Goal: Task Accomplishment & Management: Complete application form

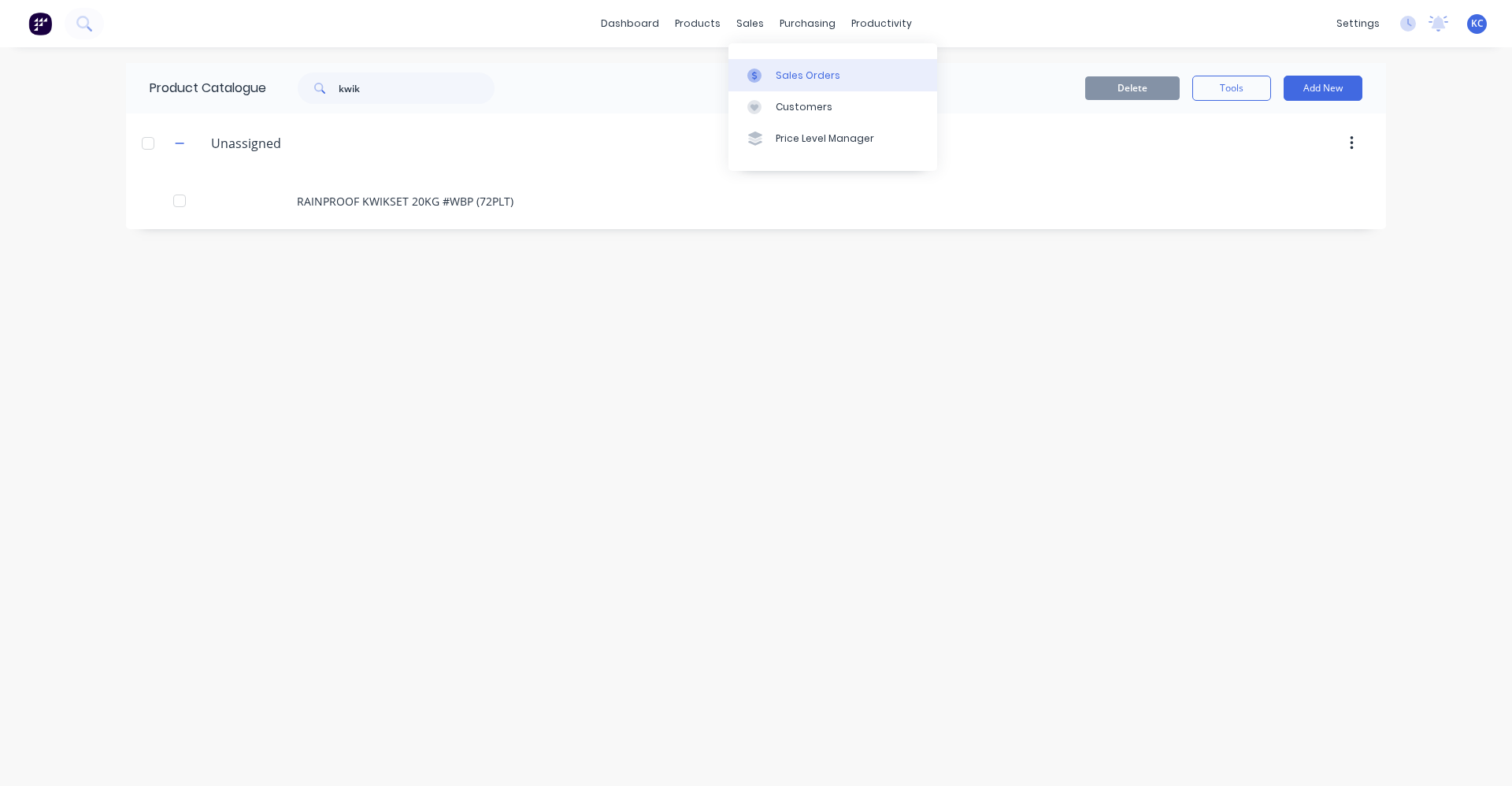
click at [794, 75] on div "Sales Orders" at bounding box center [807, 75] width 64 height 14
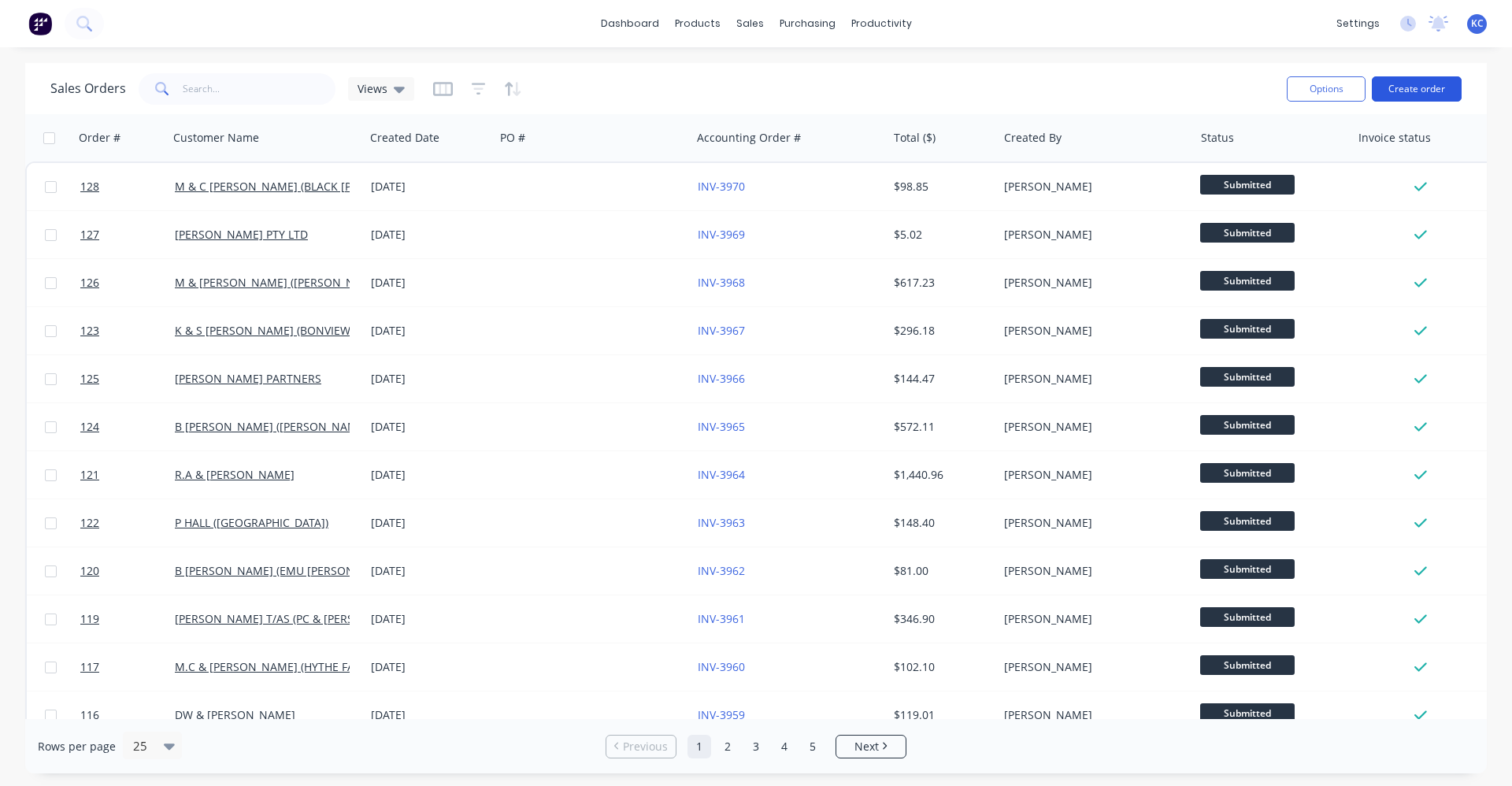
click at [1401, 90] on button "Create order" at bounding box center [1416, 88] width 90 height 25
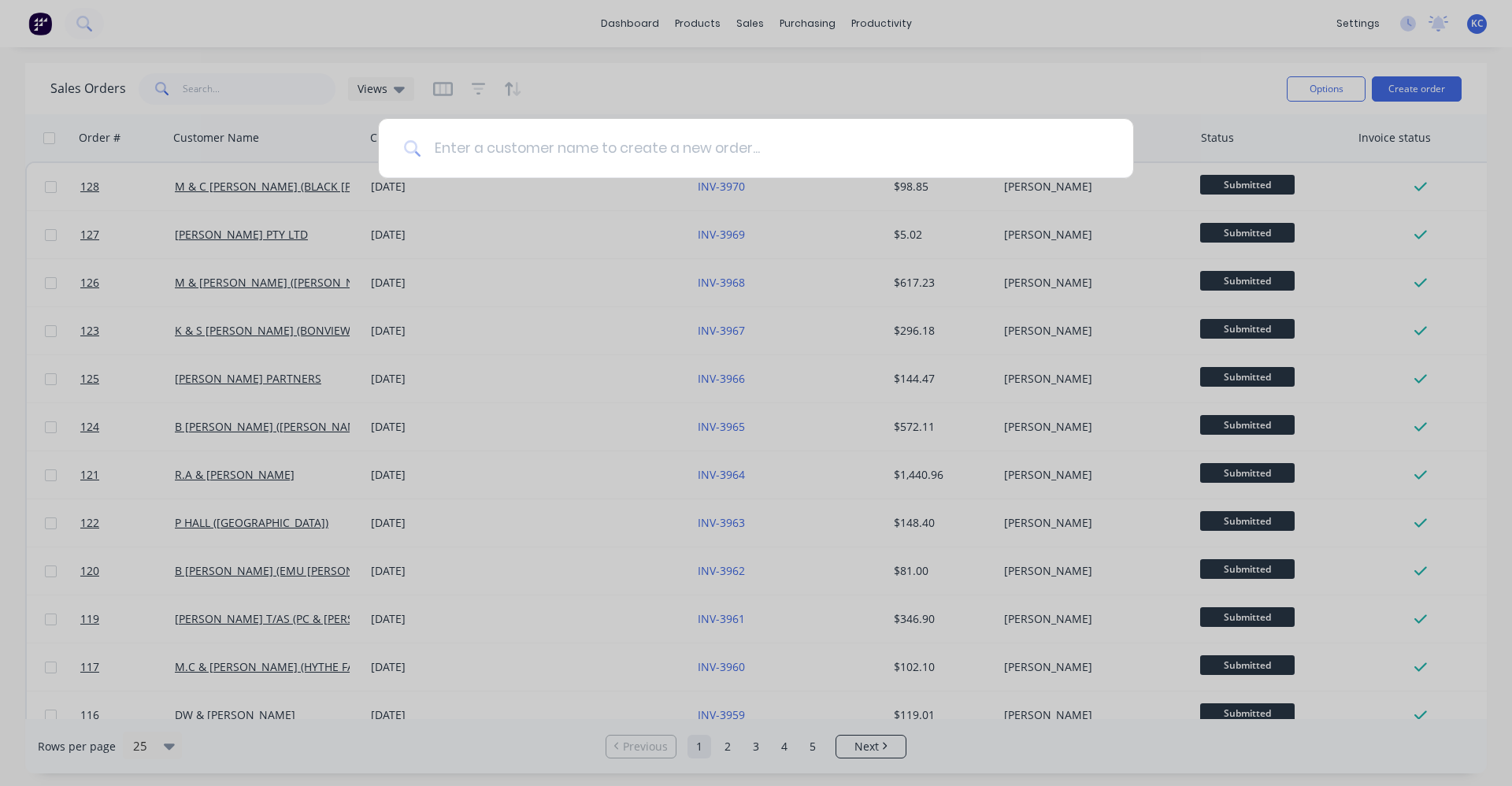
click at [670, 136] on input at bounding box center [764, 148] width 686 height 59
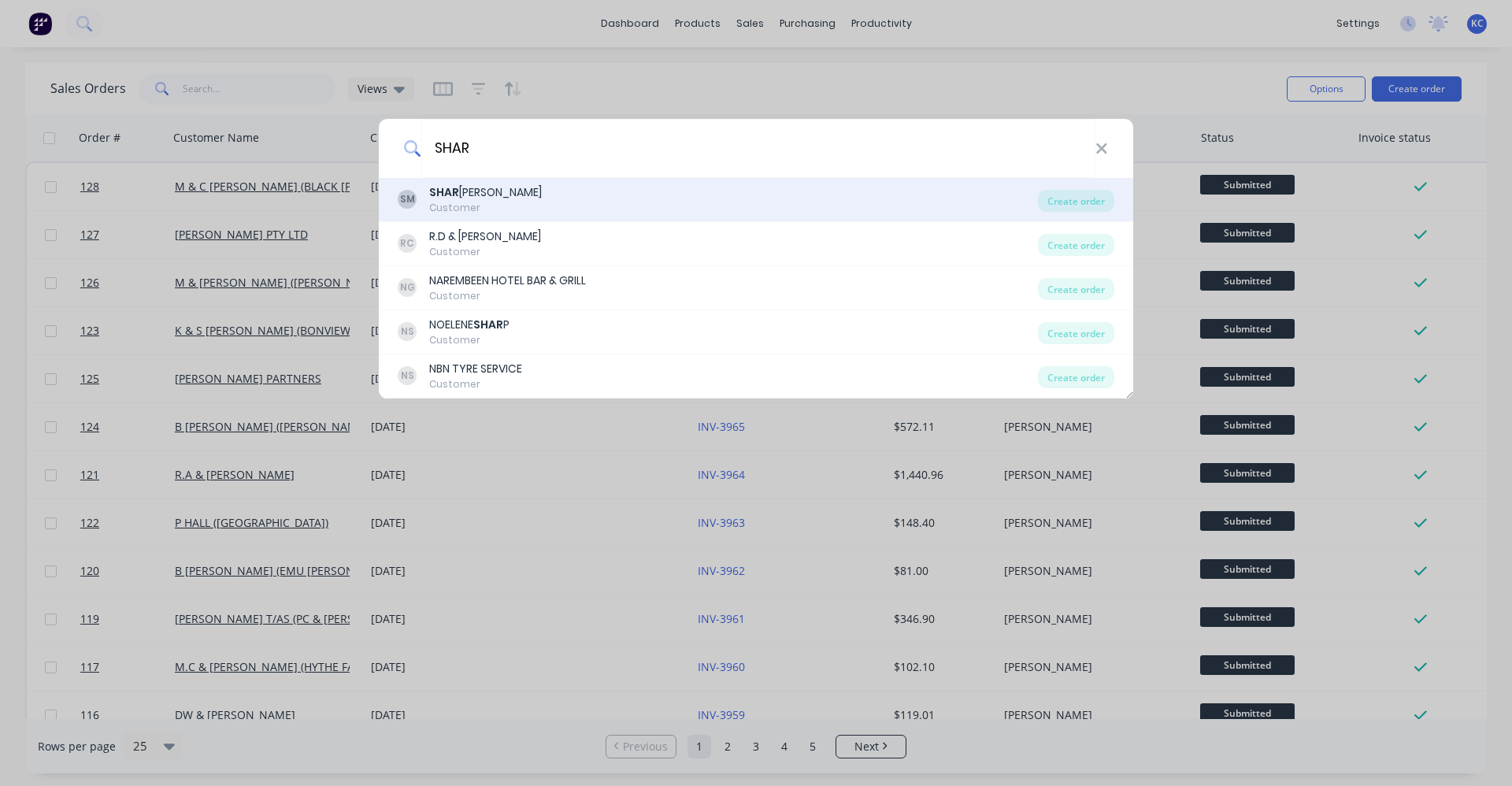
type input "SHAR"
click at [580, 187] on div "SM SHAR [PERSON_NAME] Customer" at bounding box center [717, 199] width 640 height 31
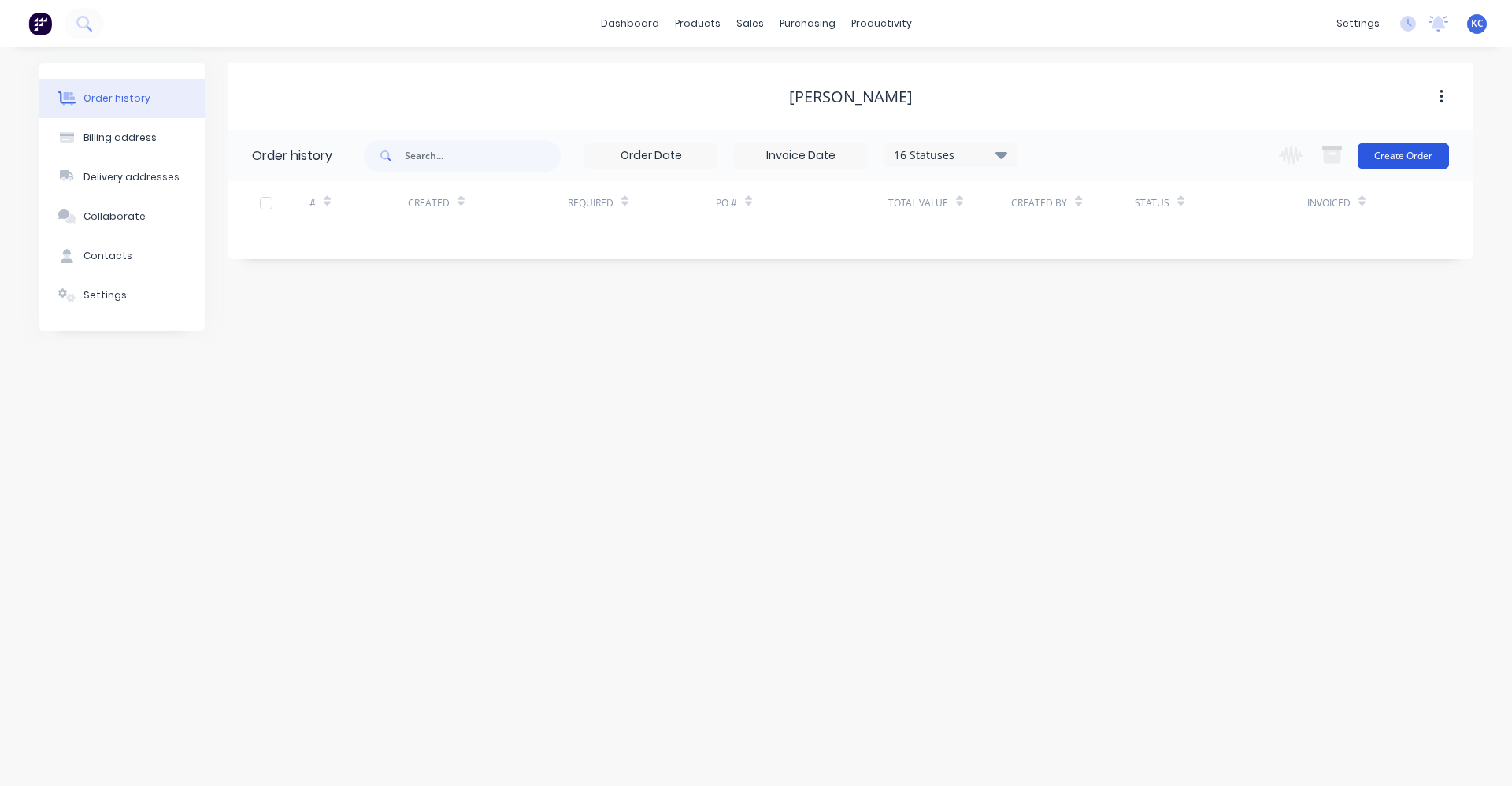
click at [1421, 152] on button "Create Order" at bounding box center [1403, 155] width 91 height 25
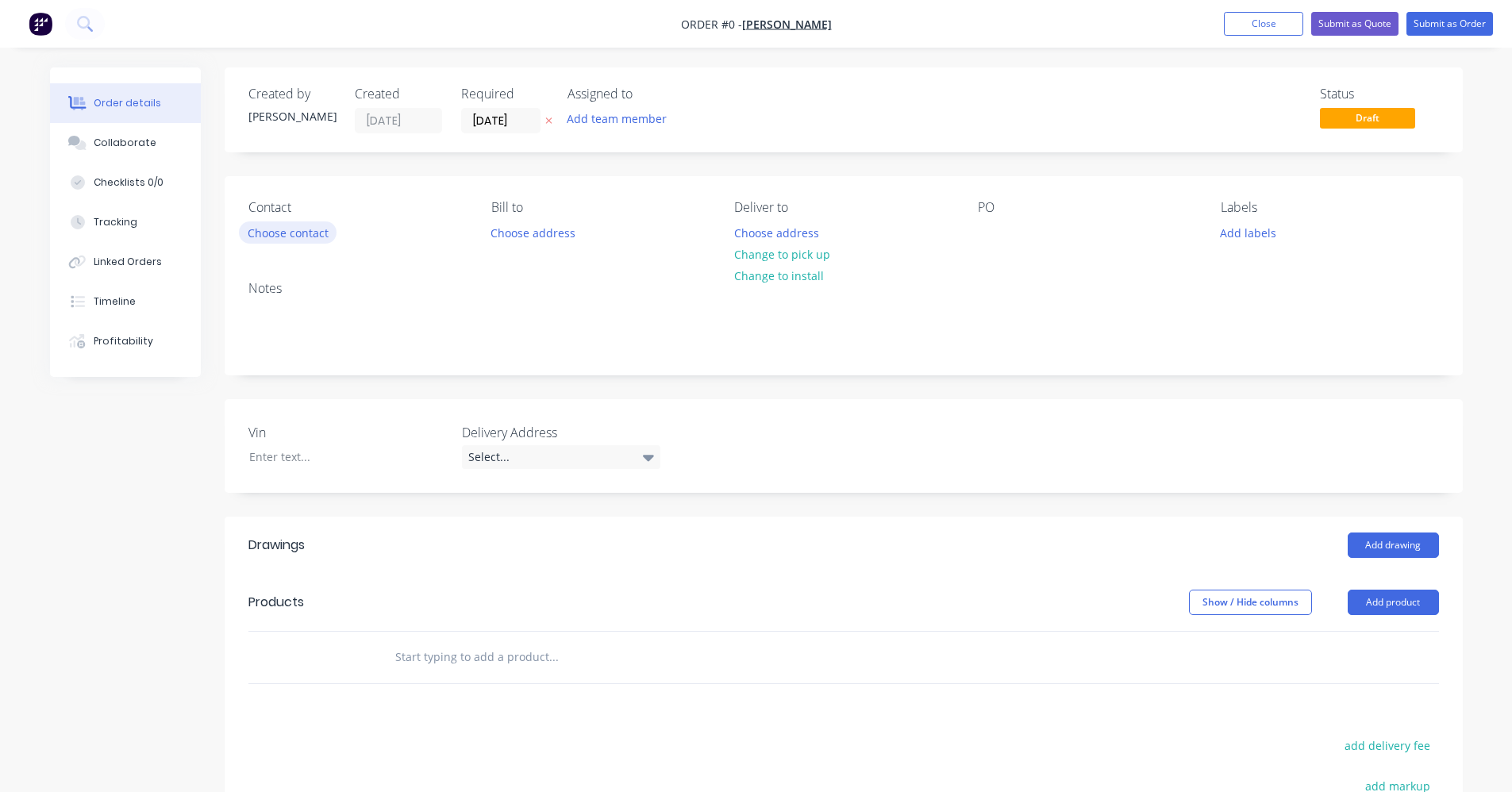
click at [279, 231] on button "Choose contact" at bounding box center [288, 231] width 98 height 21
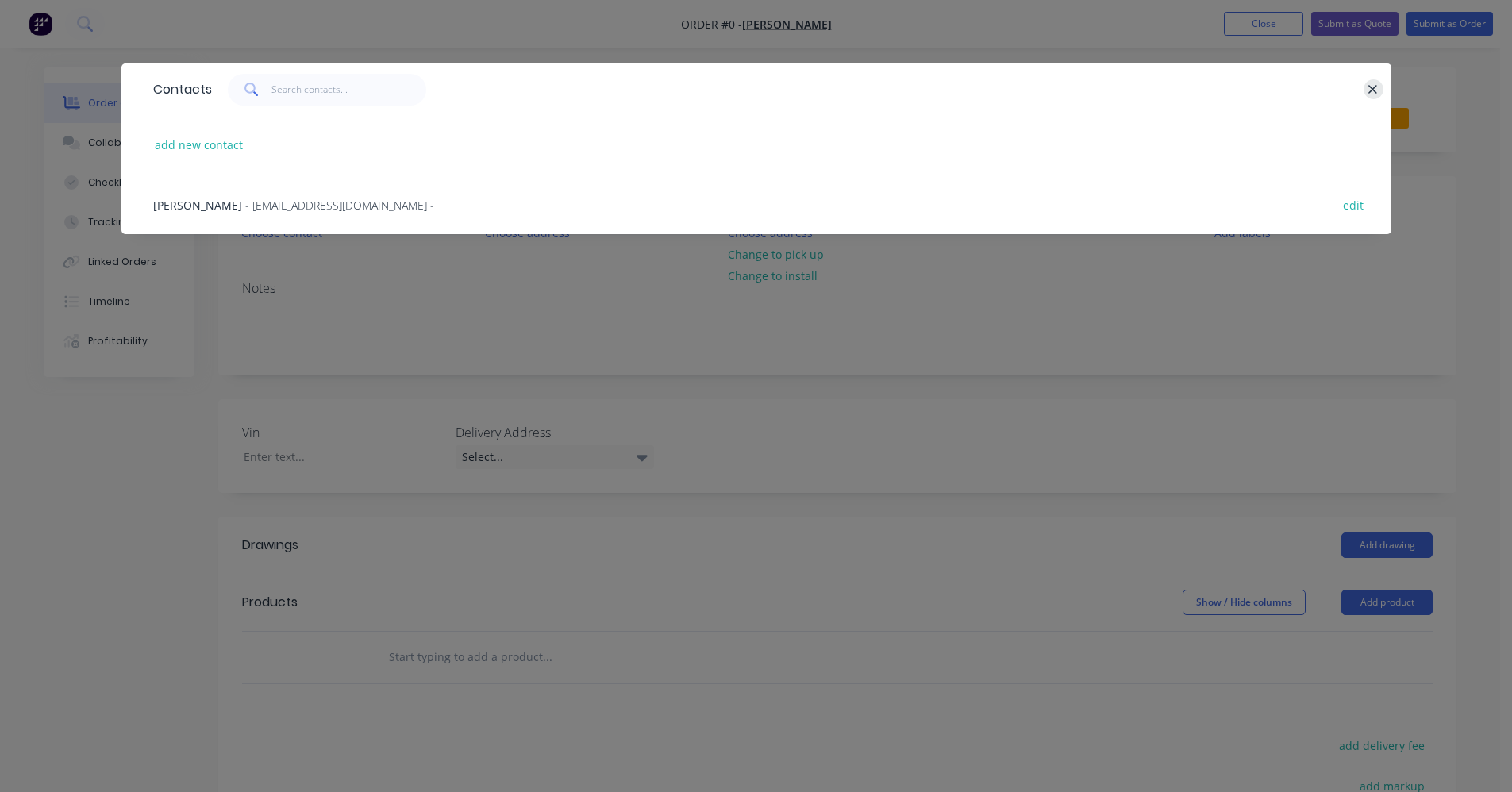
click at [1376, 89] on icon "button" at bounding box center [1372, 90] width 10 height 14
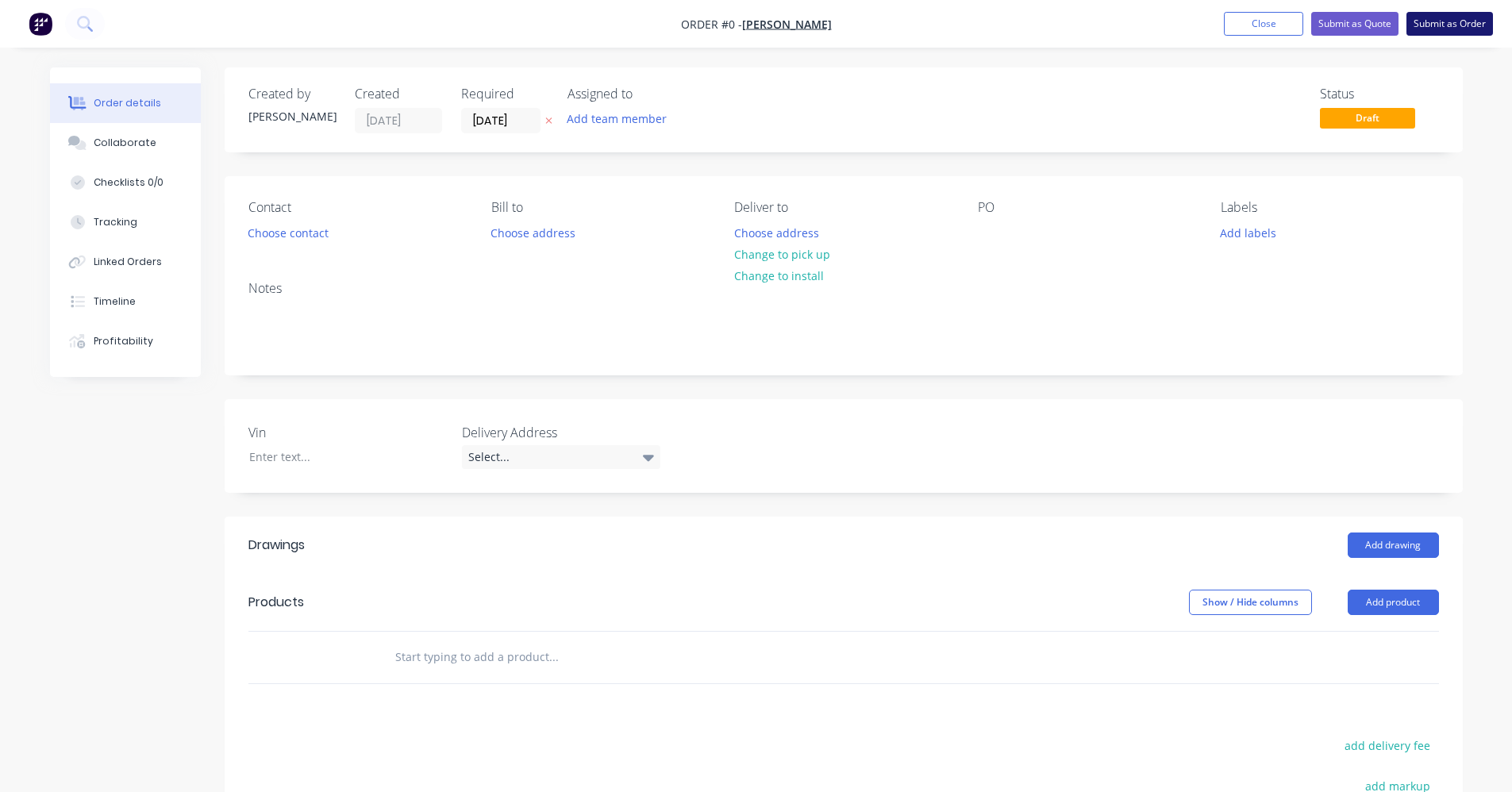
click at [1446, 27] on button "Submit as Order" at bounding box center [1449, 24] width 87 height 24
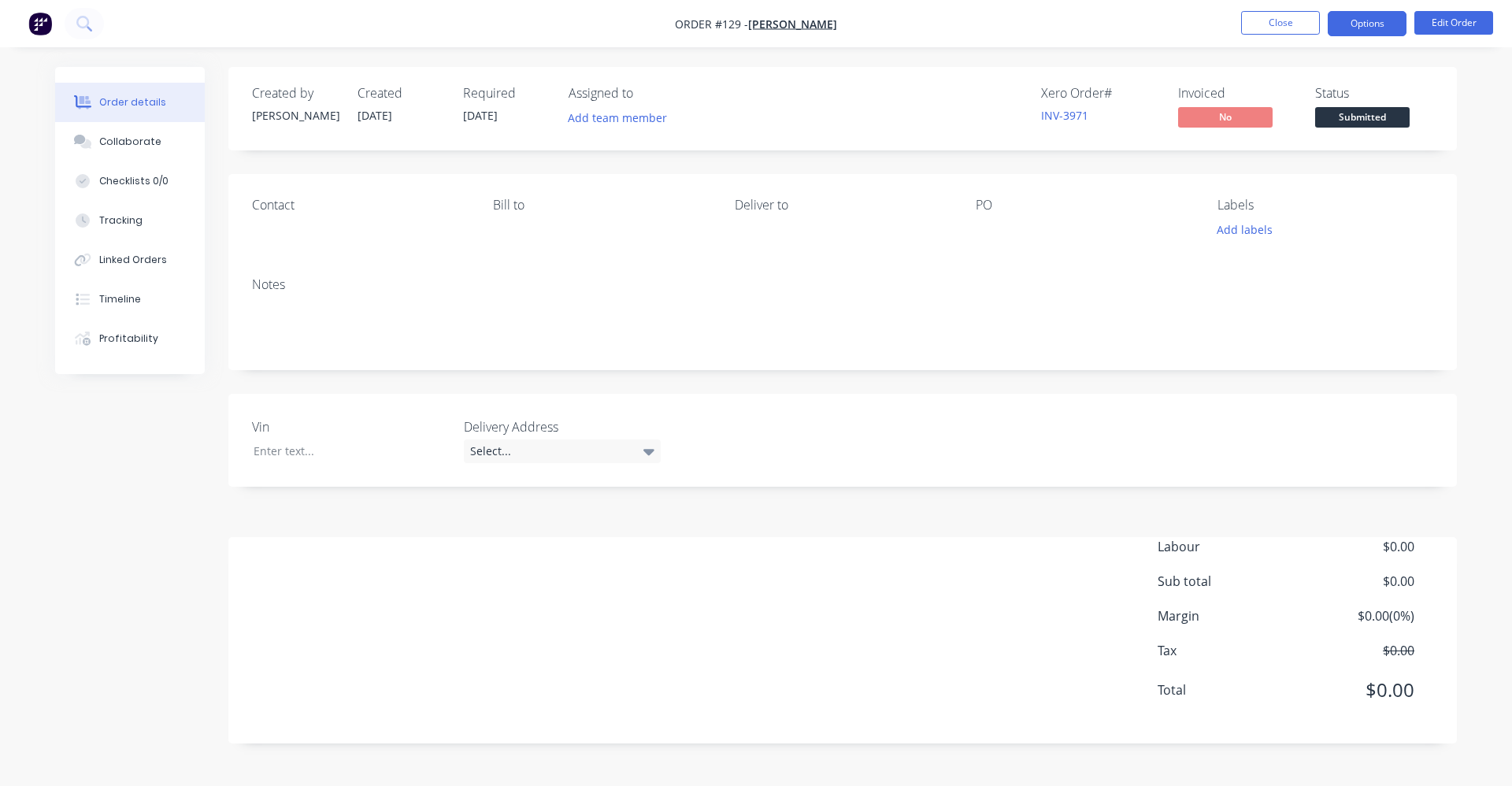
click at [1389, 25] on button "Options" at bounding box center [1367, 23] width 79 height 25
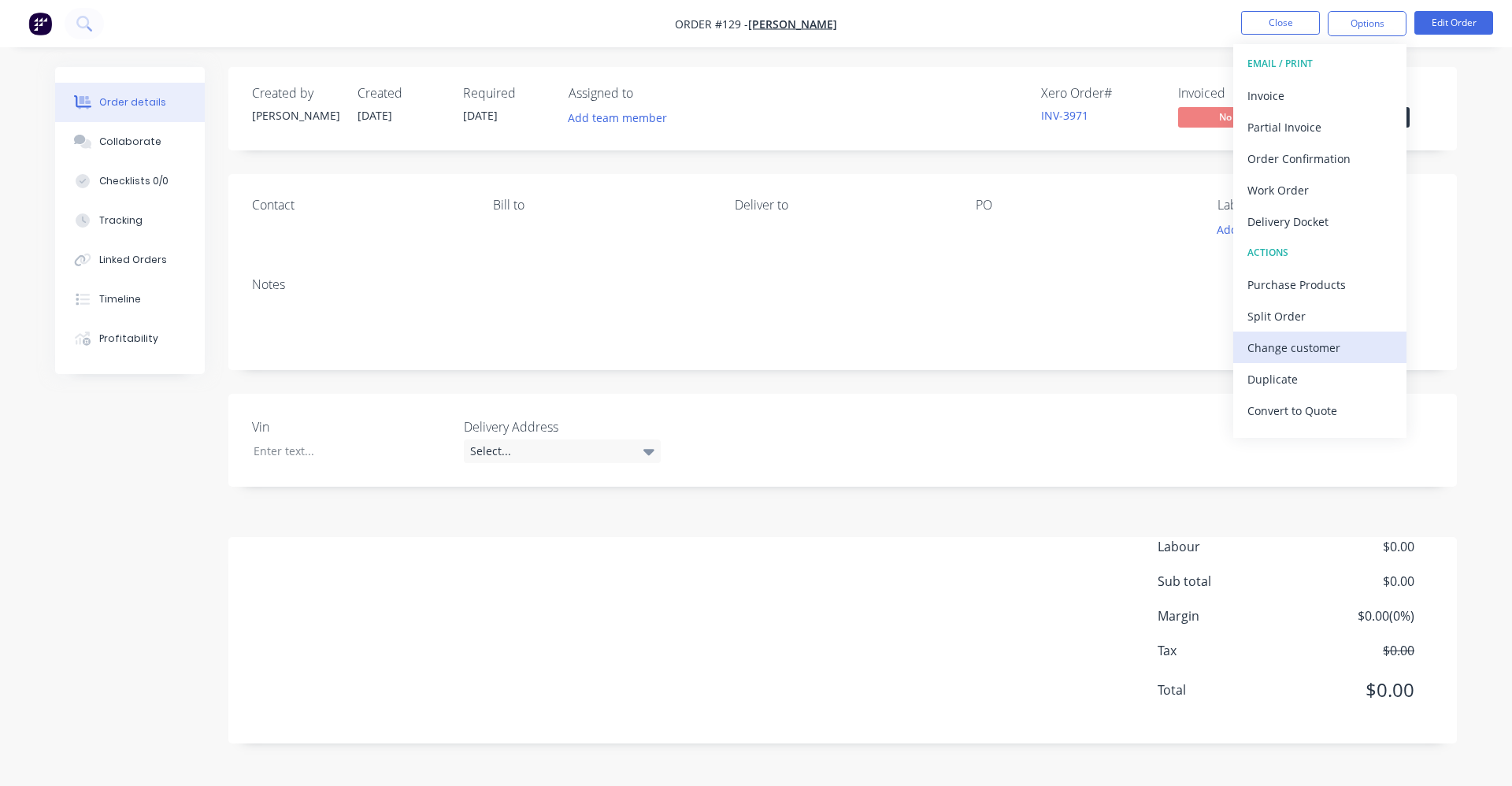
click at [1312, 358] on button "Change customer" at bounding box center [1319, 347] width 173 height 32
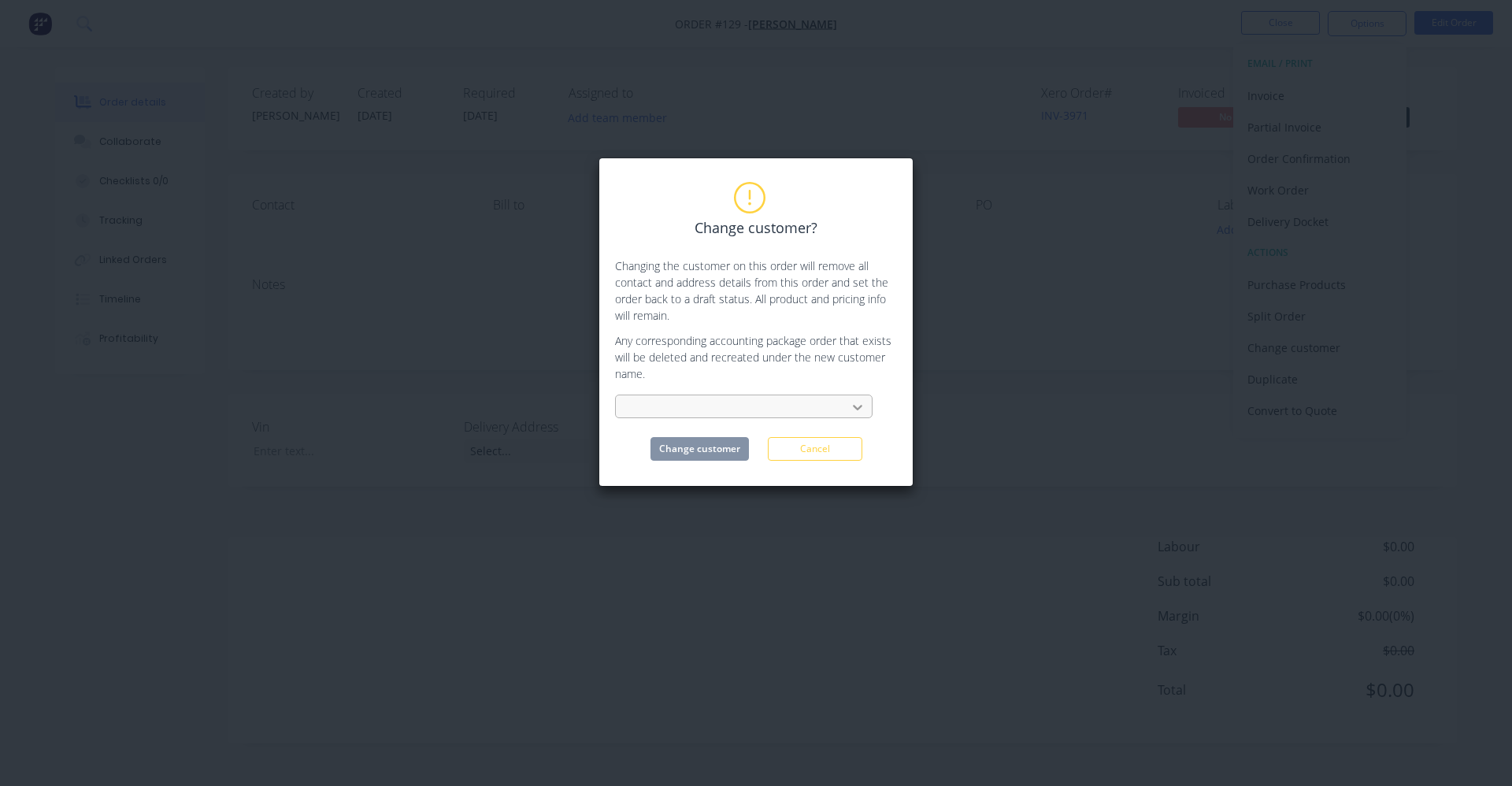
click at [866, 406] on div at bounding box center [857, 406] width 29 height 25
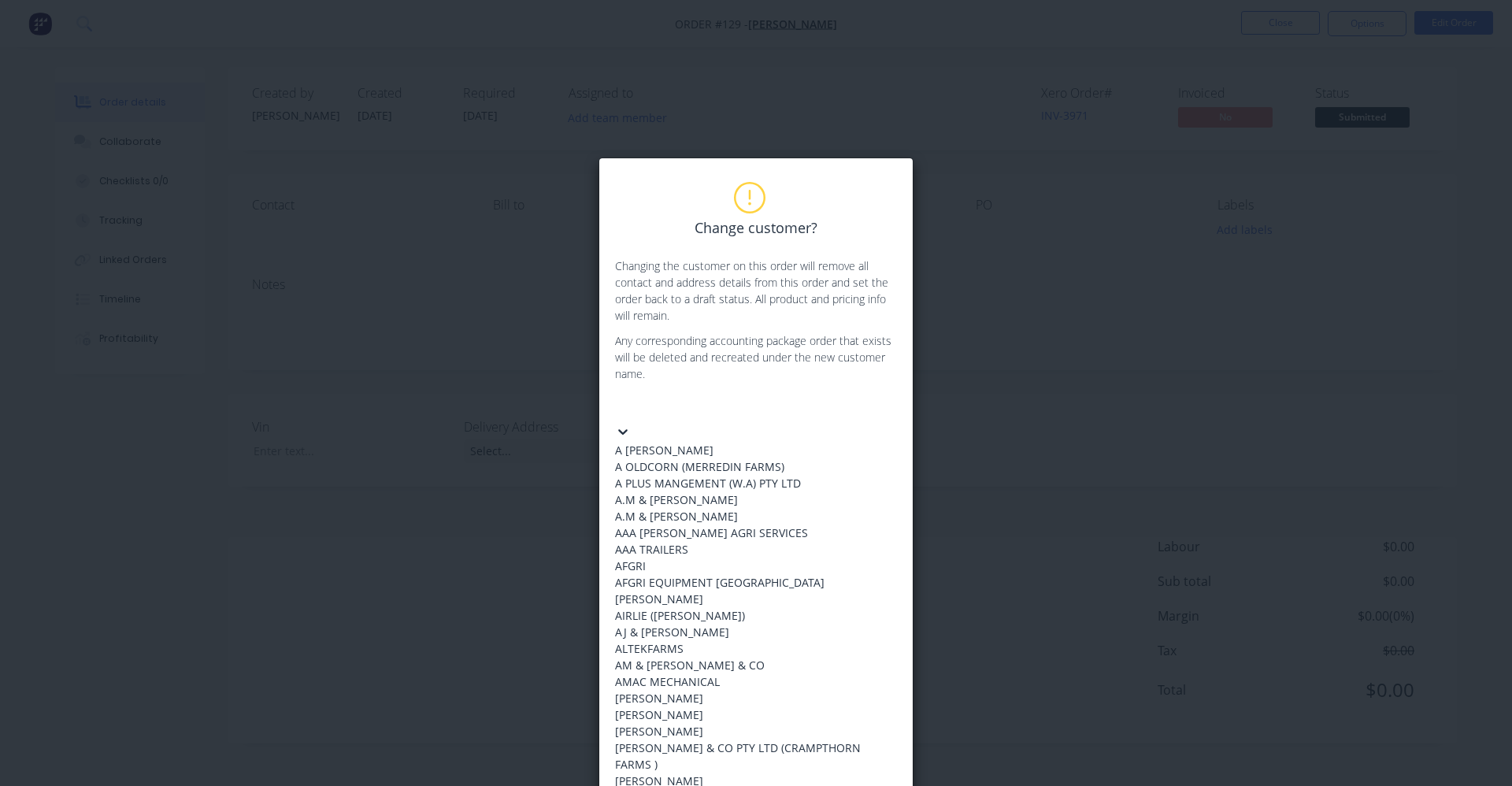
click at [813, 402] on div at bounding box center [733, 406] width 226 height 20
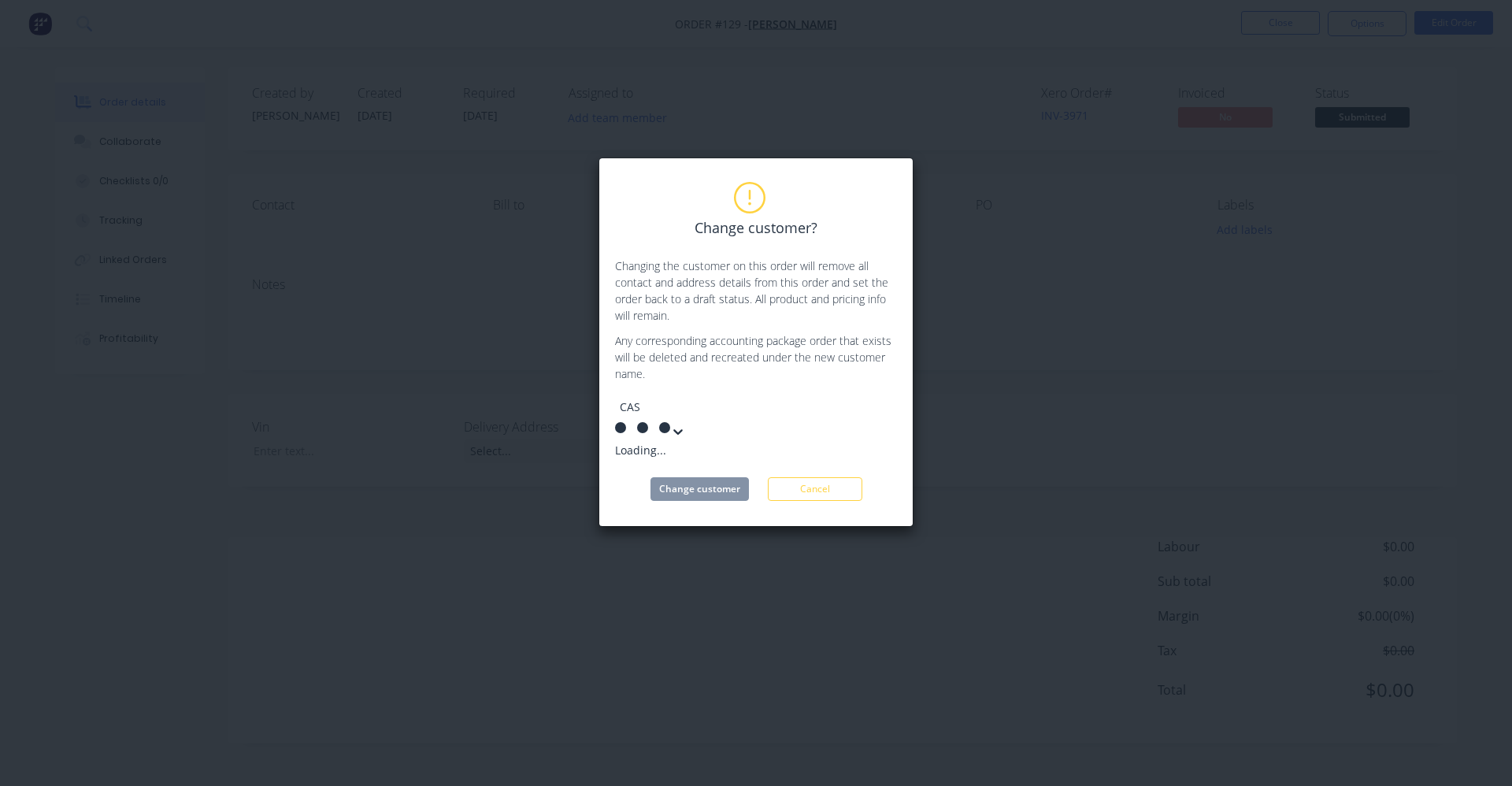
type input "CASH"
click at [783, 446] on div "SALES CARD/CHQ/CASH" at bounding box center [733, 450] width 236 height 17
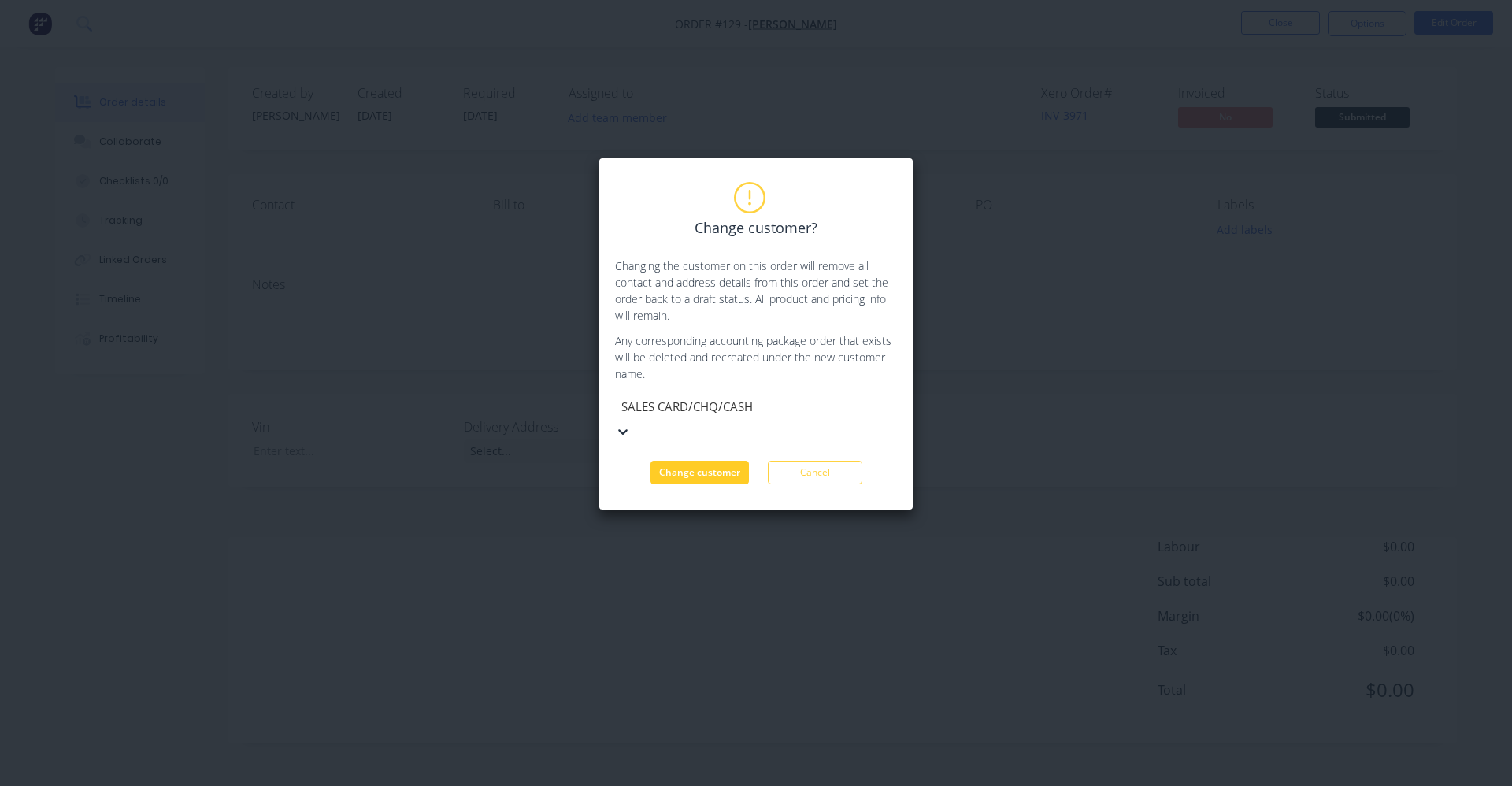
click at [725, 461] on button "Change customer" at bounding box center [700, 473] width 99 height 24
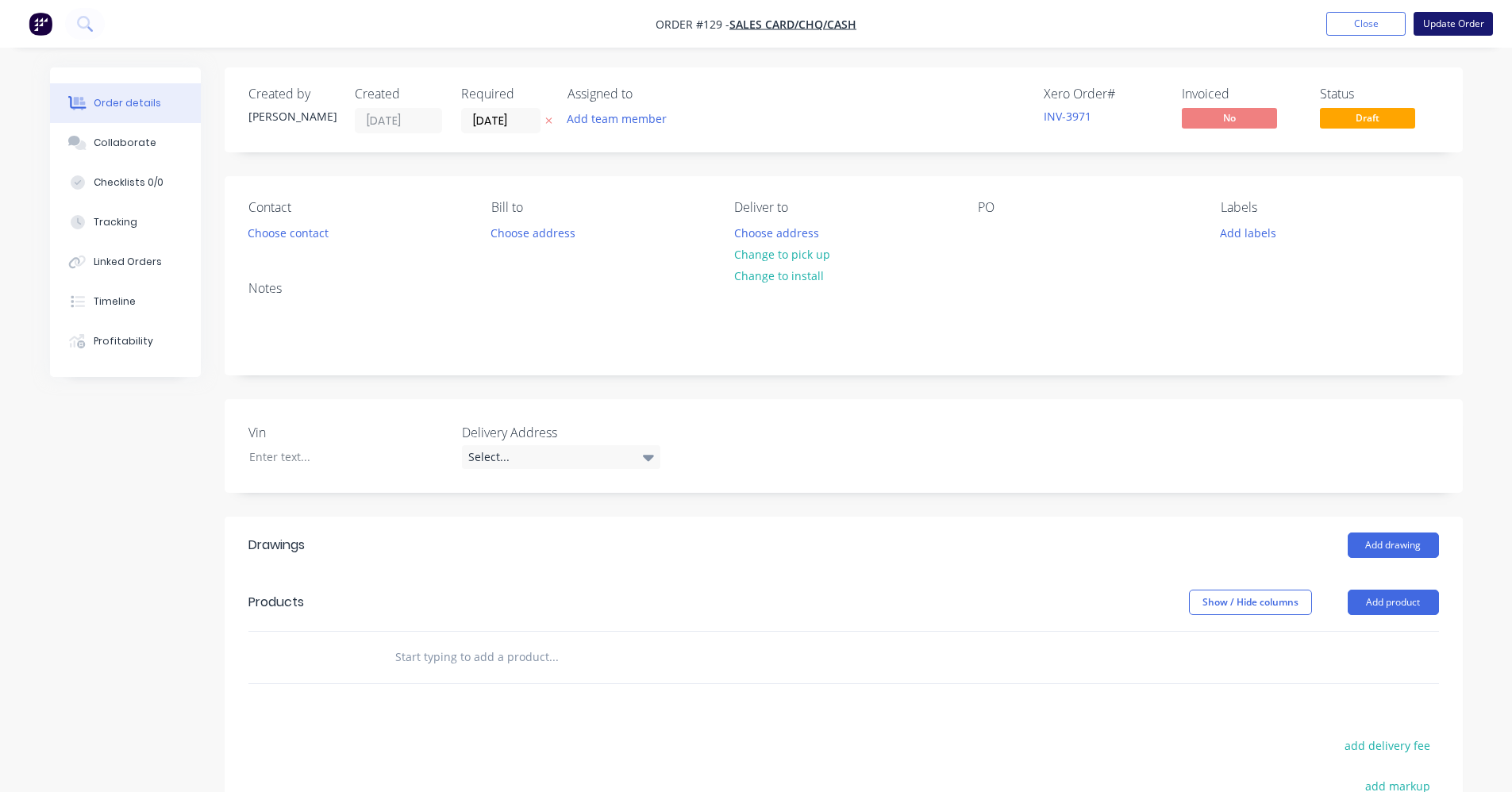
click at [1445, 25] on button "Update Order" at bounding box center [1453, 24] width 80 height 24
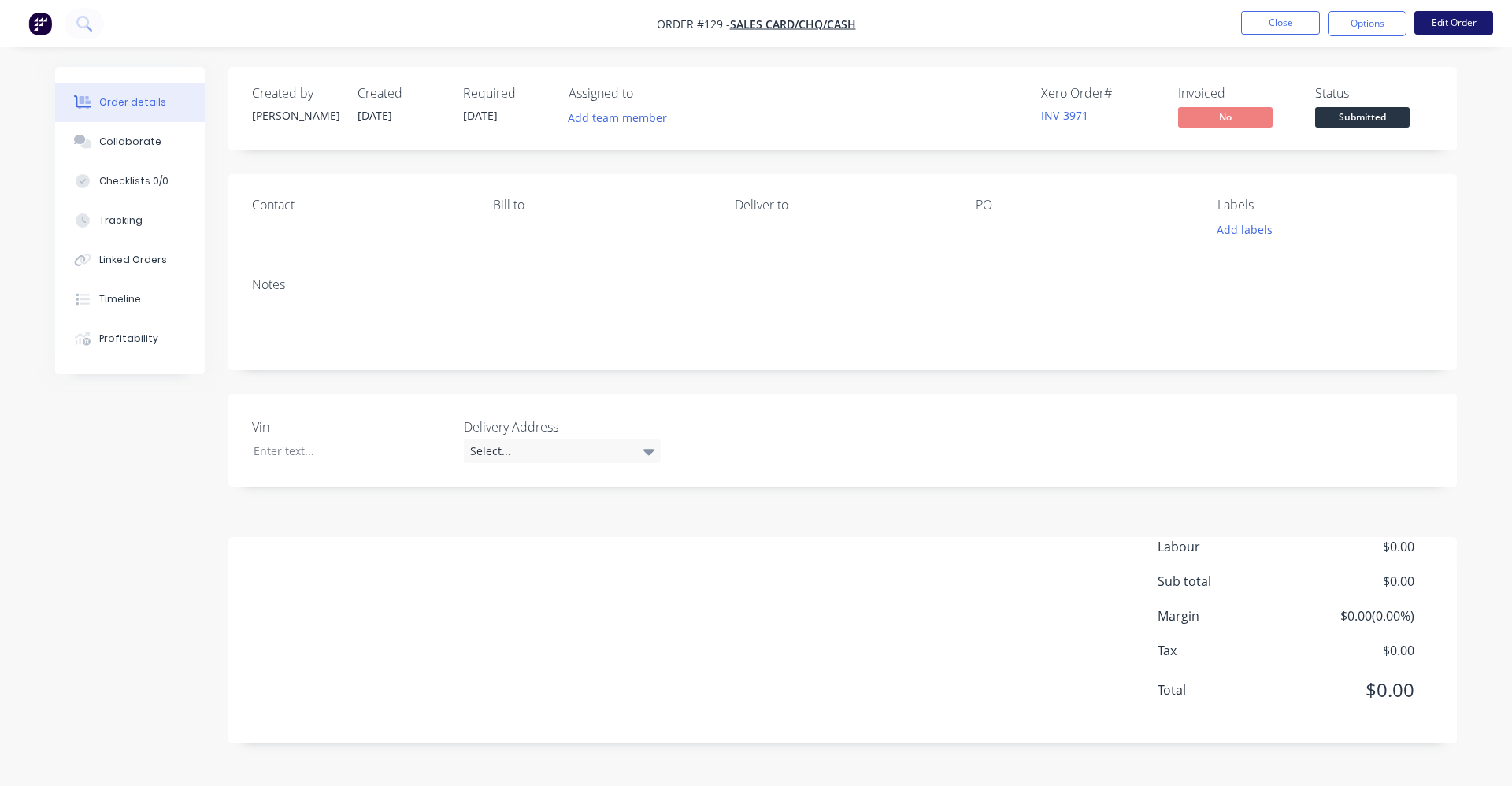
click at [1448, 26] on button "Edit Order" at bounding box center [1454, 23] width 79 height 24
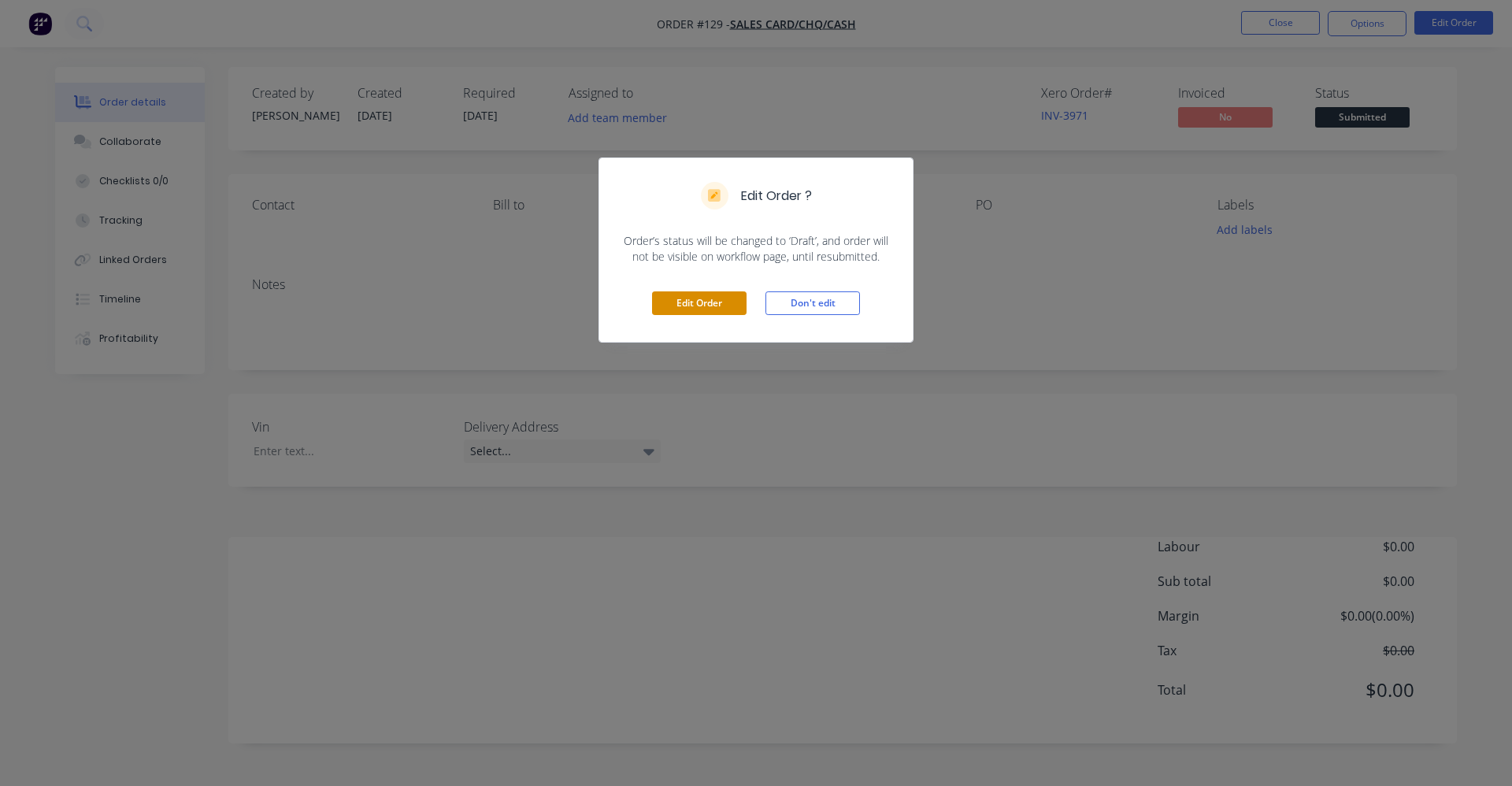
click at [684, 300] on button "Edit Order" at bounding box center [699, 304] width 95 height 24
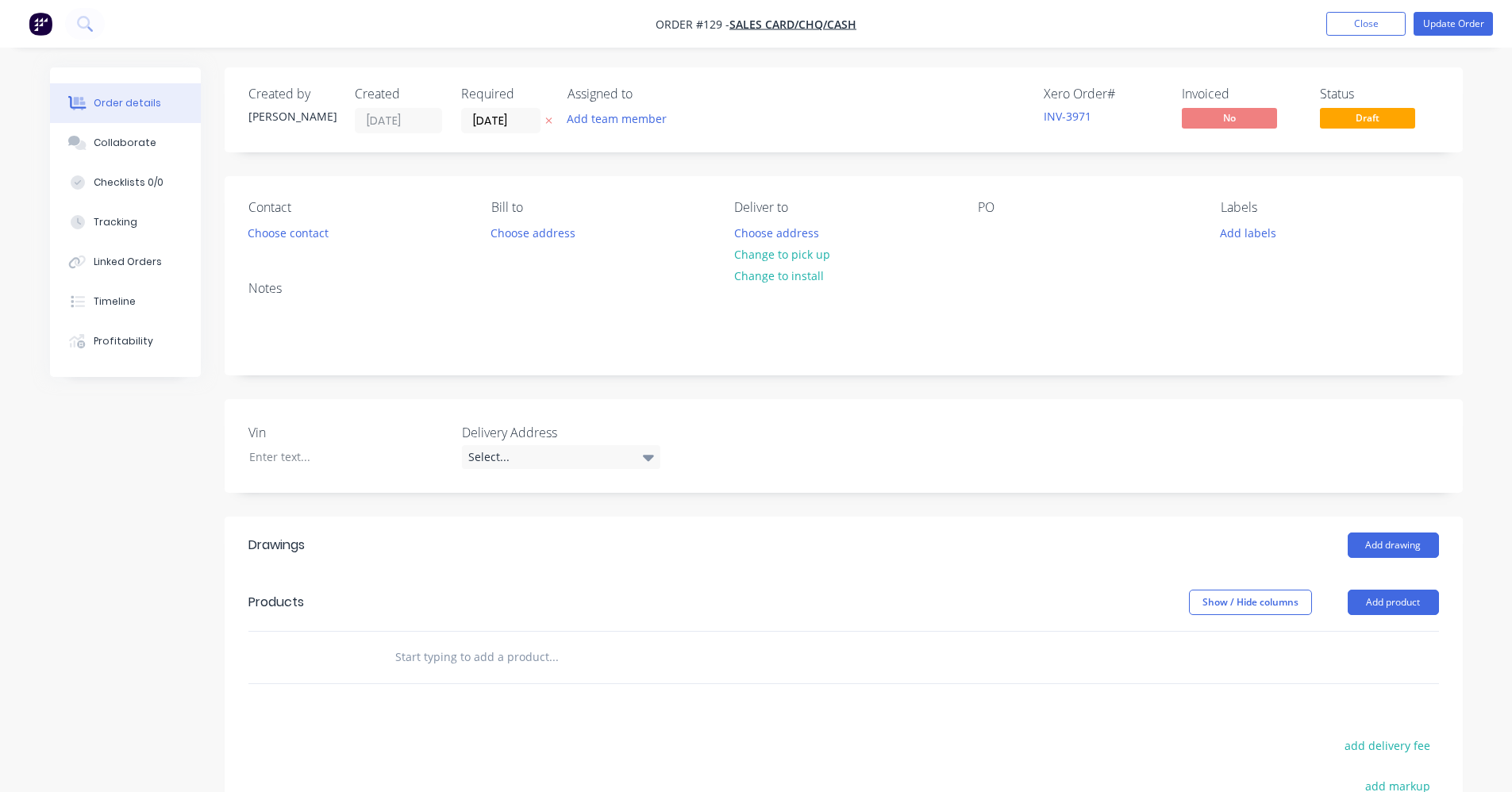
click at [520, 663] on input "text" at bounding box center [553, 657] width 317 height 32
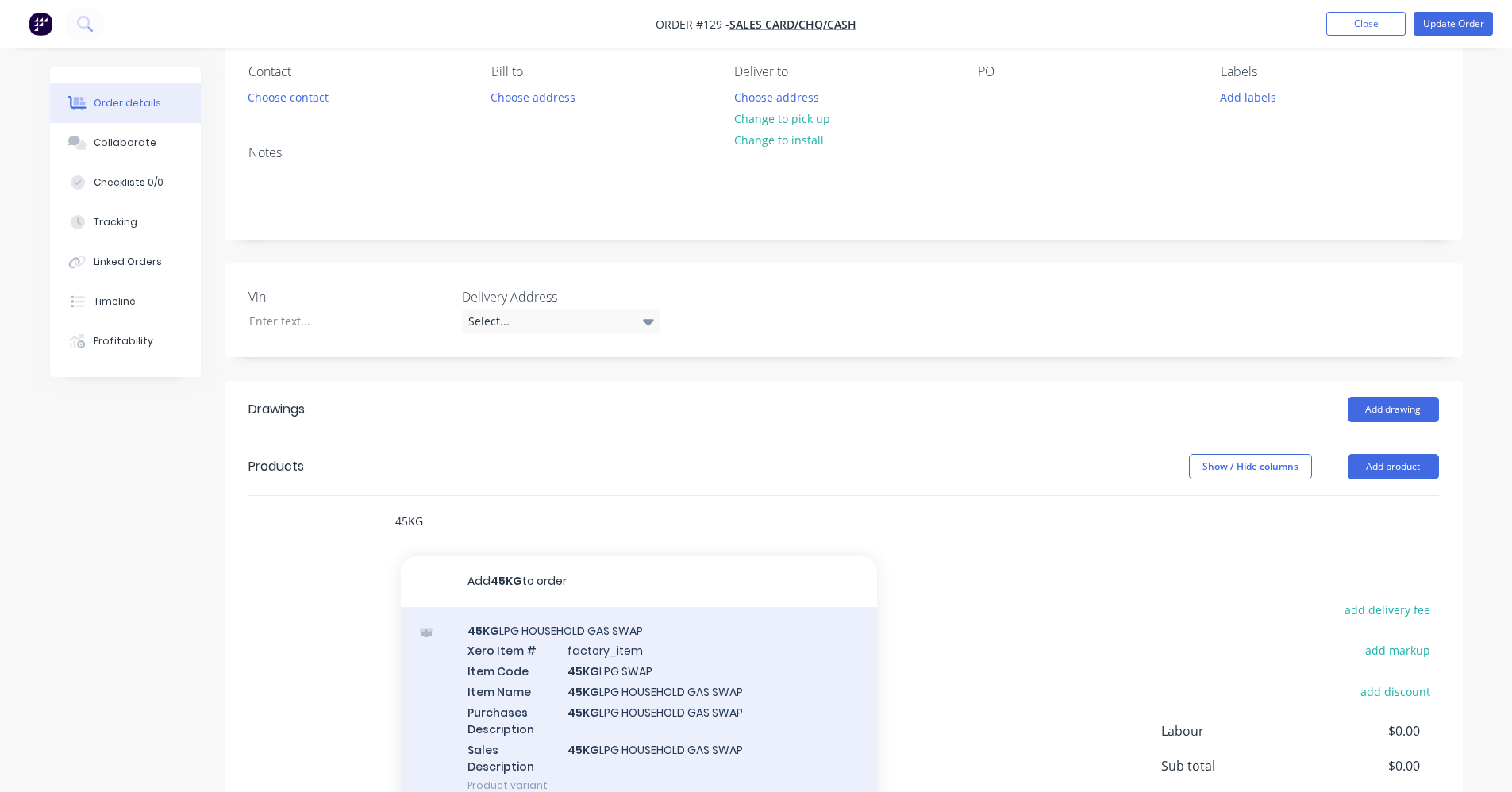
scroll to position [158, 0]
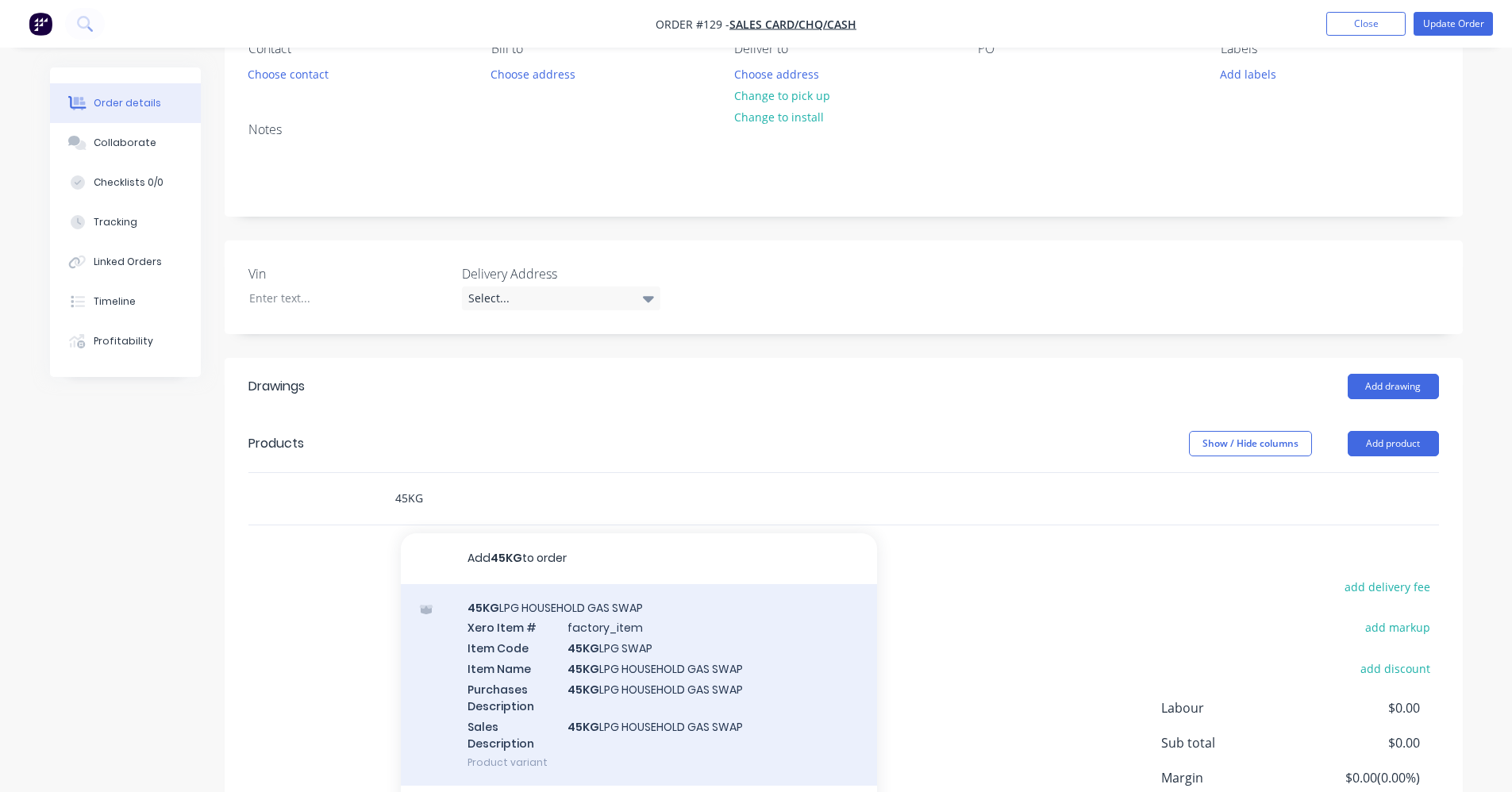
type input "45KG"
click at [687, 617] on div "45KG LPG HOUSEHOLD GAS SWAP Xero Item # factory_item Item Code 45KG LPG SWAP It…" at bounding box center [639, 684] width 476 height 202
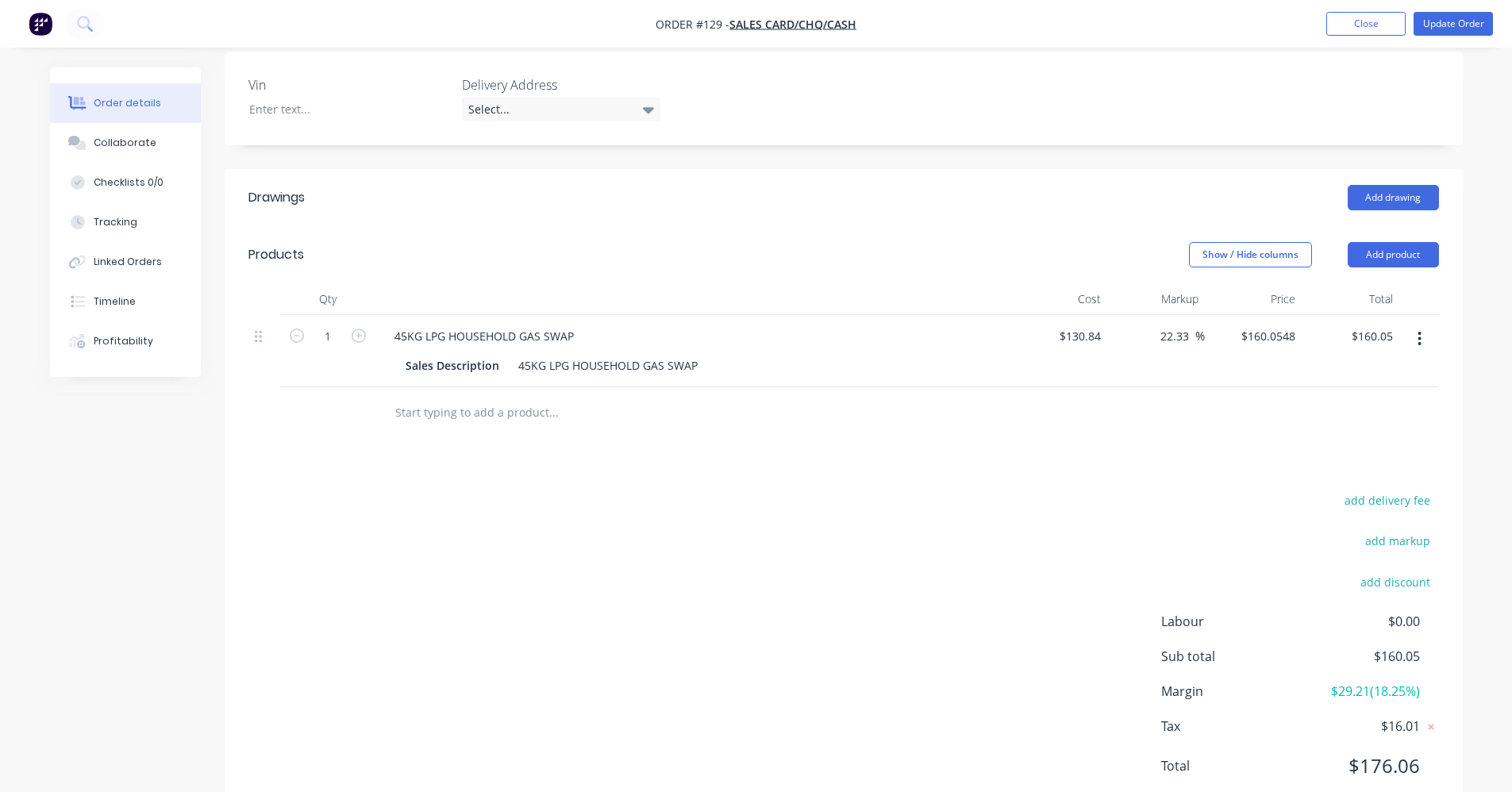
scroll to position [398, 0]
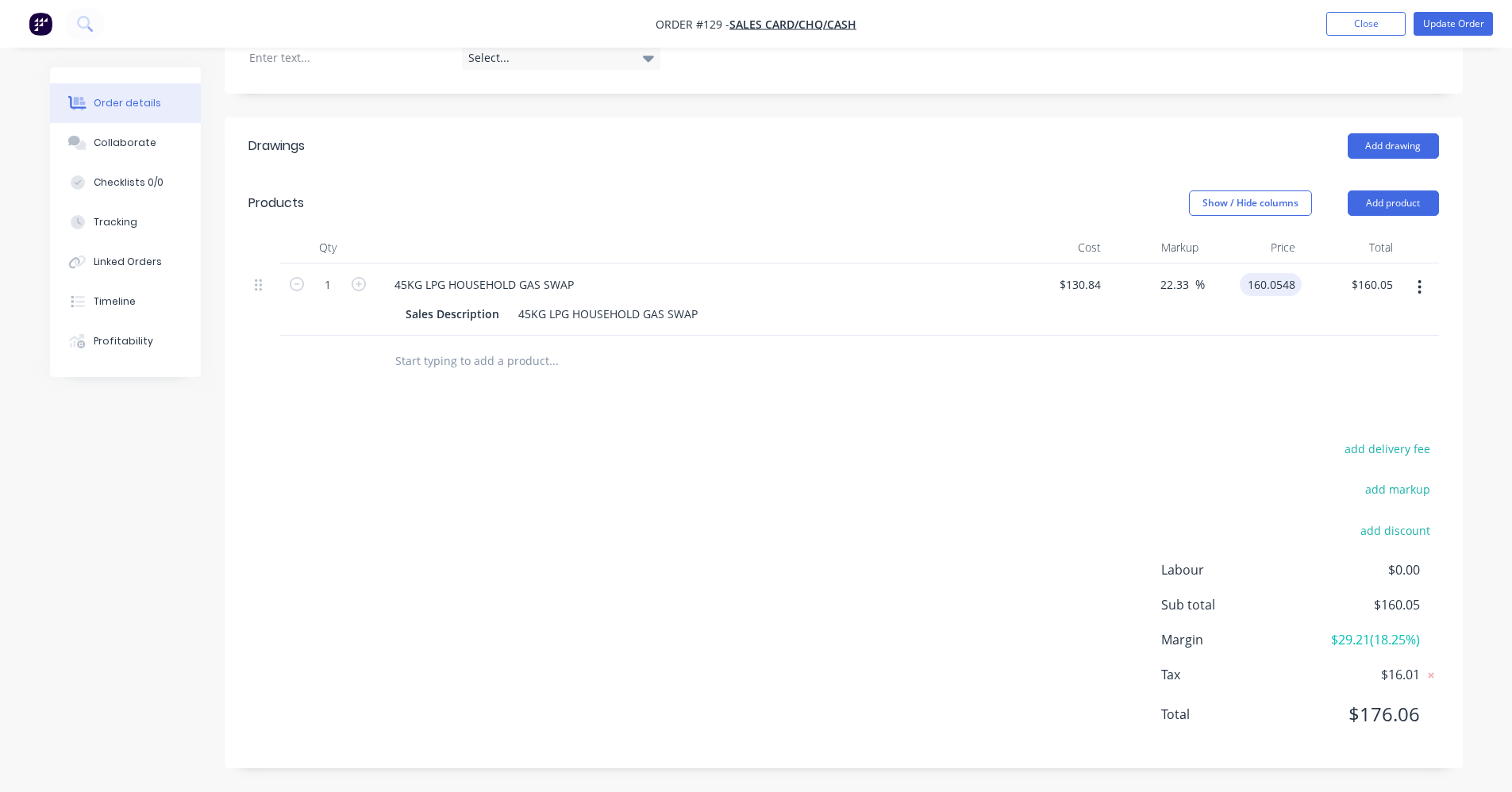
click at [1252, 285] on input "160.0548" at bounding box center [1274, 284] width 56 height 23
type input "154.555"
type input "18.13"
type input "$154.555"
type input "$154.56"
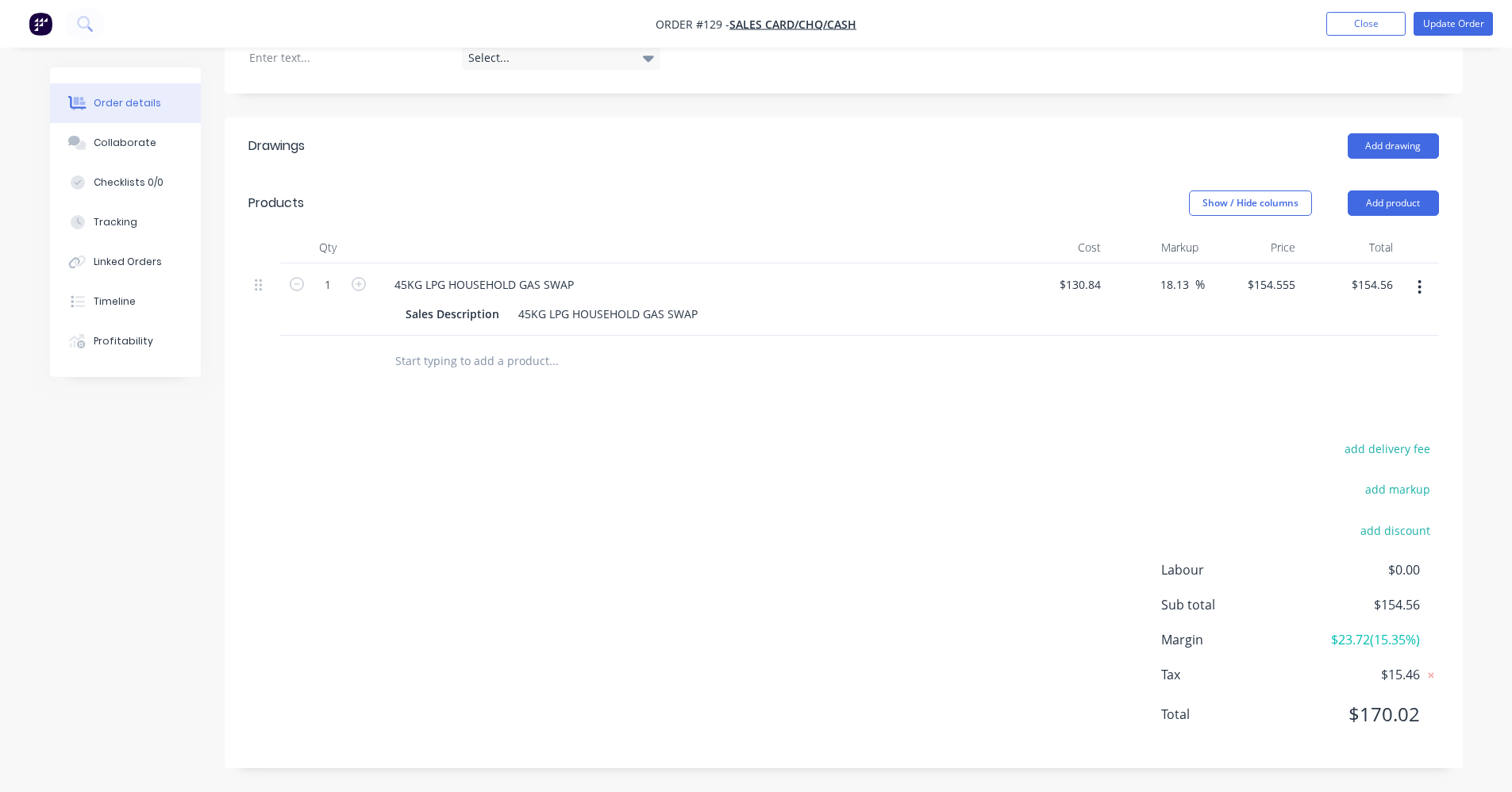
drag, startPoint x: 931, startPoint y: 530, endPoint x: 935, endPoint y: 522, distance: 8.9
click at [935, 529] on div "add delivery fee add markup add discount Labour $0.00 Sub total $154.56 Margin …" at bounding box center [843, 590] width 1190 height 306
click at [1292, 281] on input "154.555" at bounding box center [1274, 284] width 56 height 23
click at [1297, 282] on input "154.555" at bounding box center [1276, 284] width 49 height 23
type input "154.55"
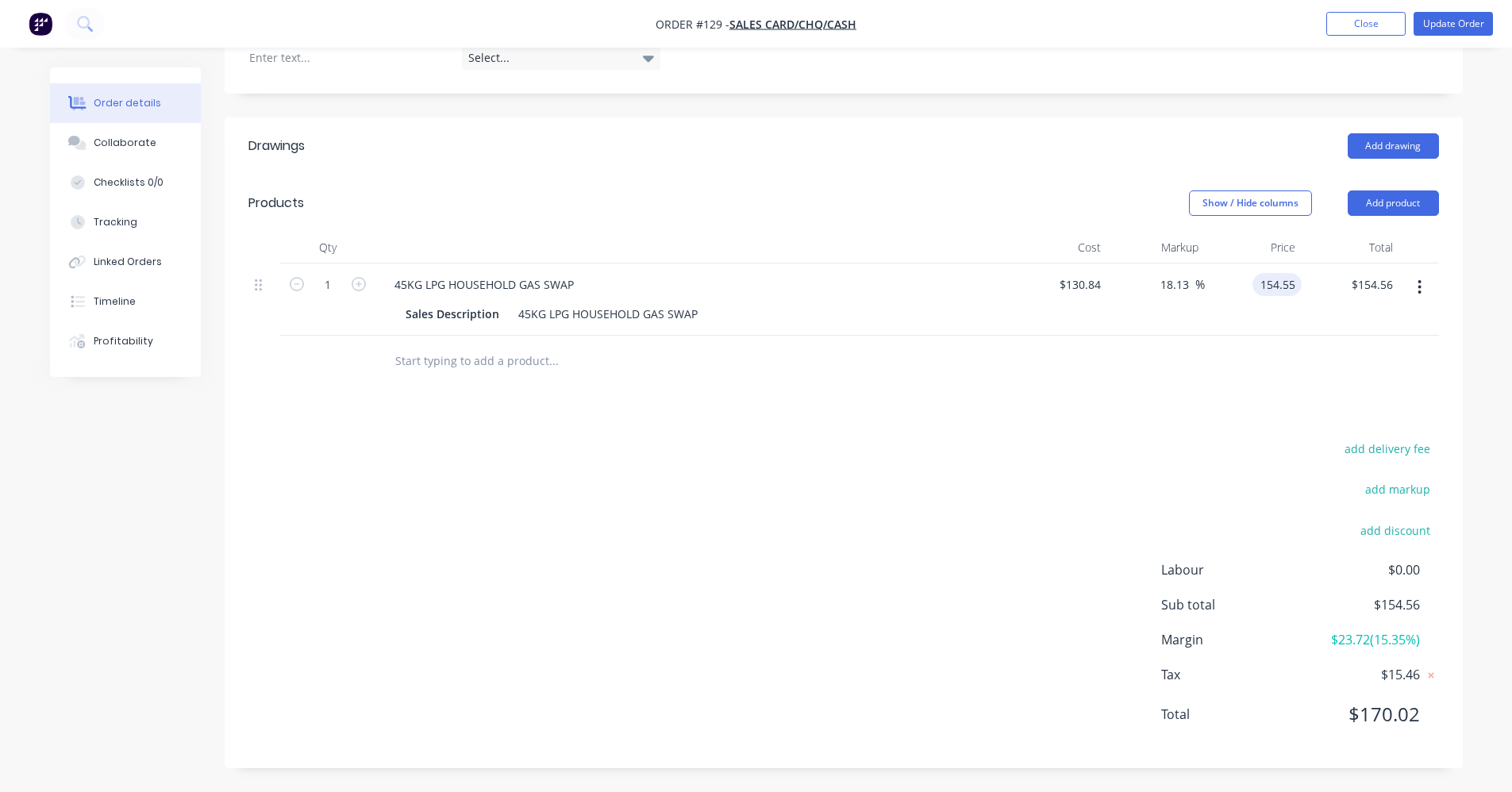
type input "18.12"
type input "$154.55"
click at [998, 550] on div "add delivery fee add markup add discount Labour $0.00 Sub total $154.56 Margin …" at bounding box center [843, 590] width 1190 height 306
click at [1461, 25] on button "Update Order" at bounding box center [1453, 24] width 80 height 24
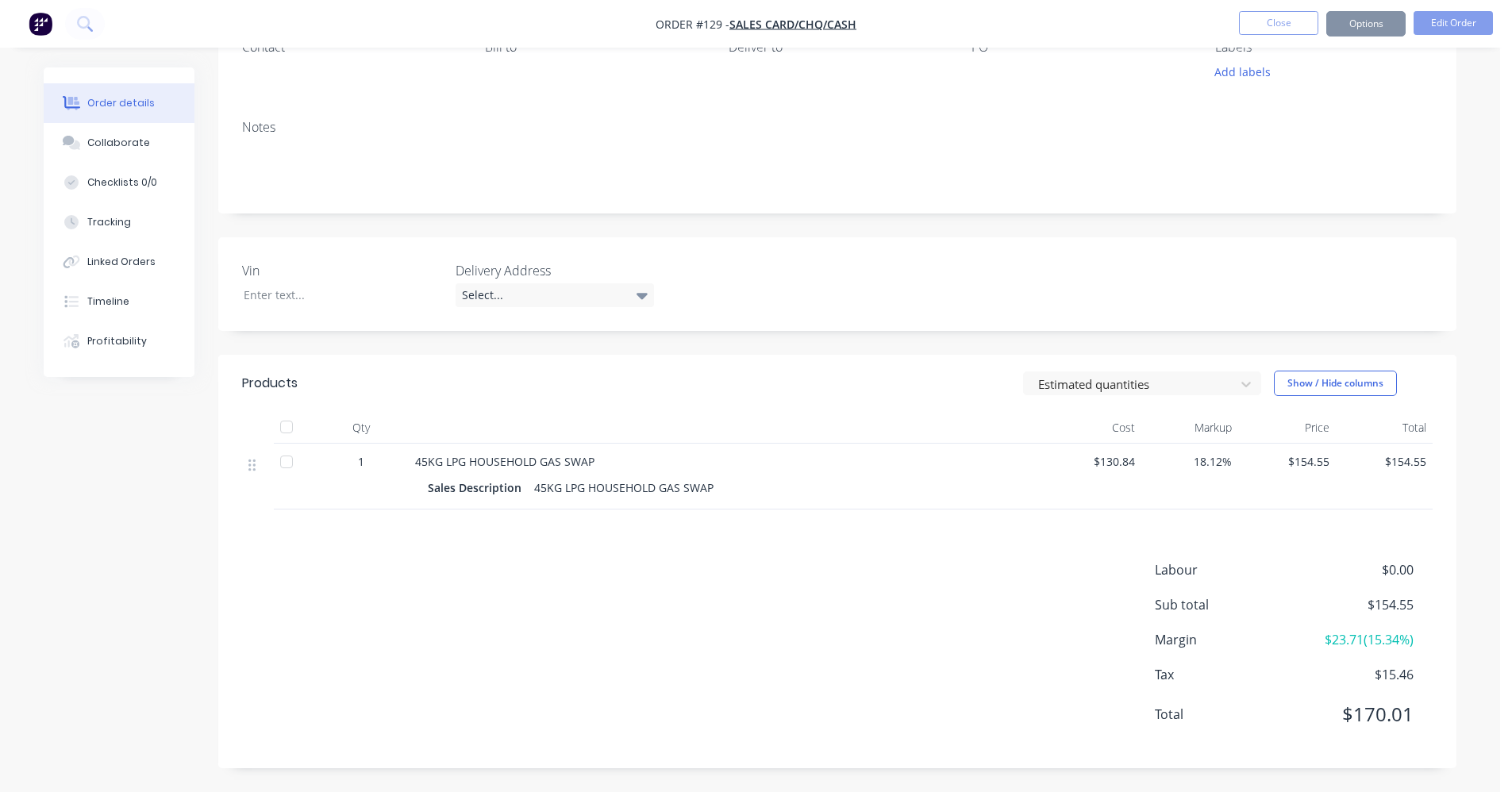
scroll to position [0, 0]
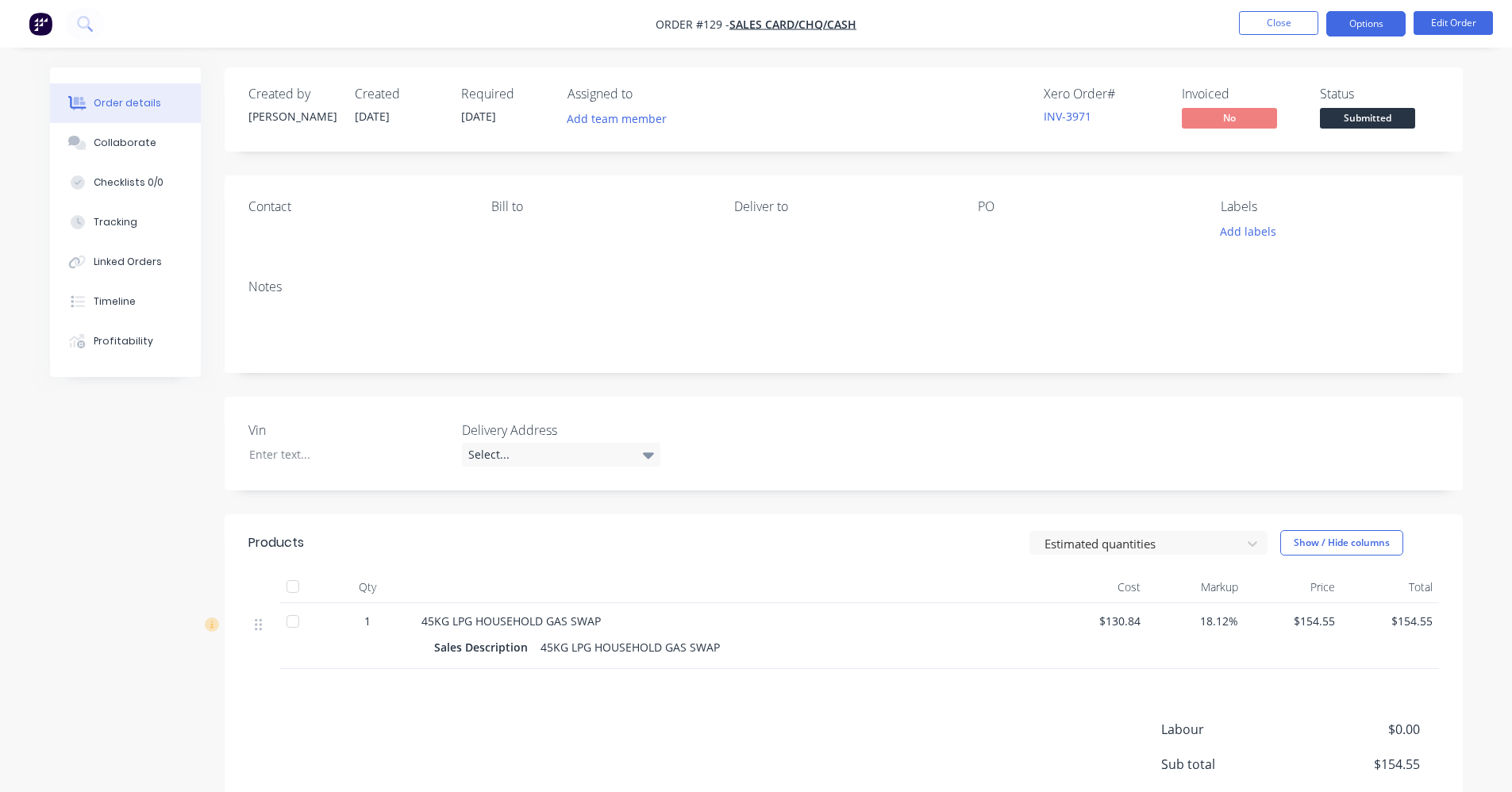
click at [1372, 29] on button "Options" at bounding box center [1365, 23] width 80 height 25
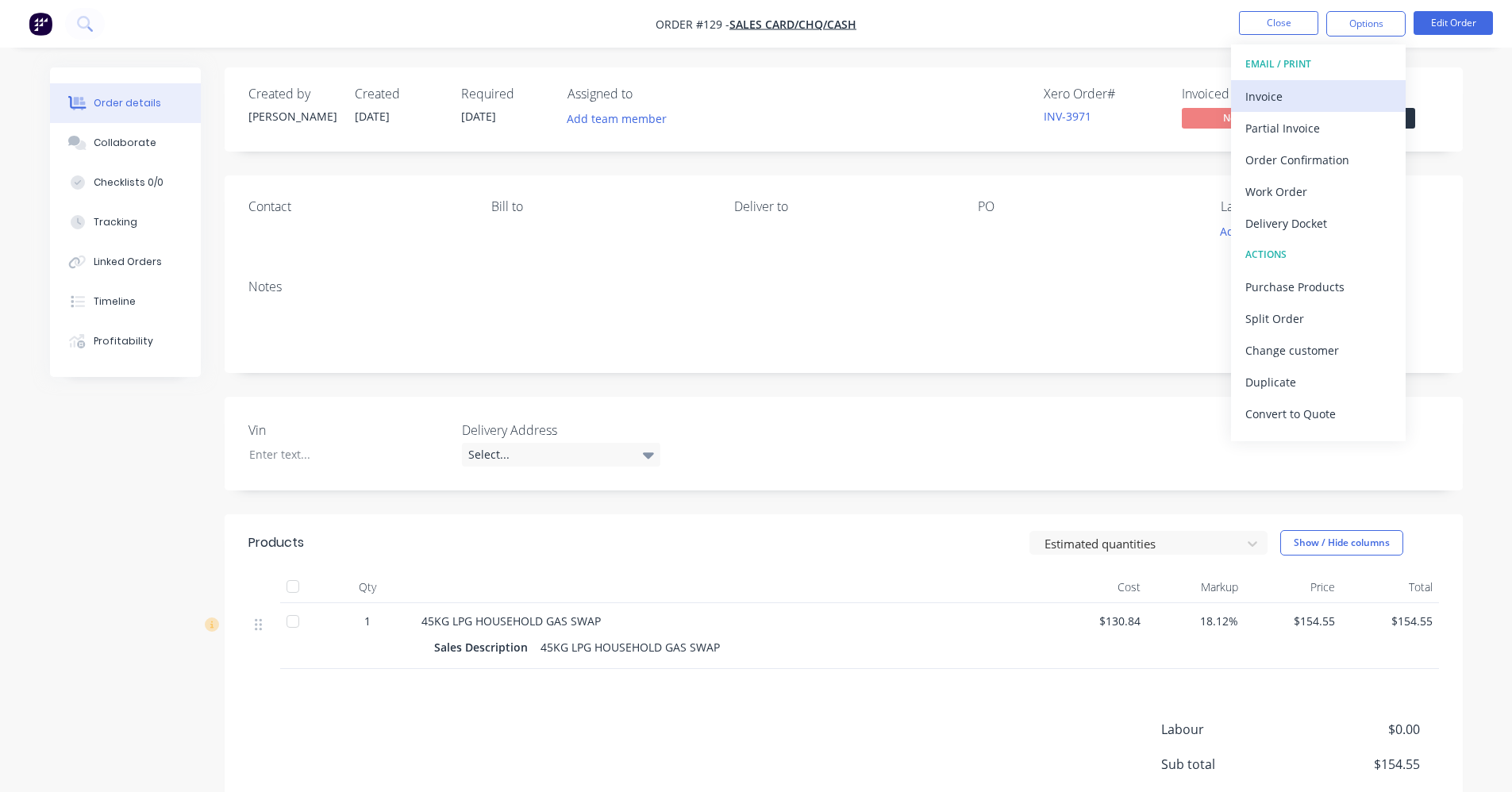
click at [1346, 99] on div "Invoice" at bounding box center [1318, 96] width 146 height 23
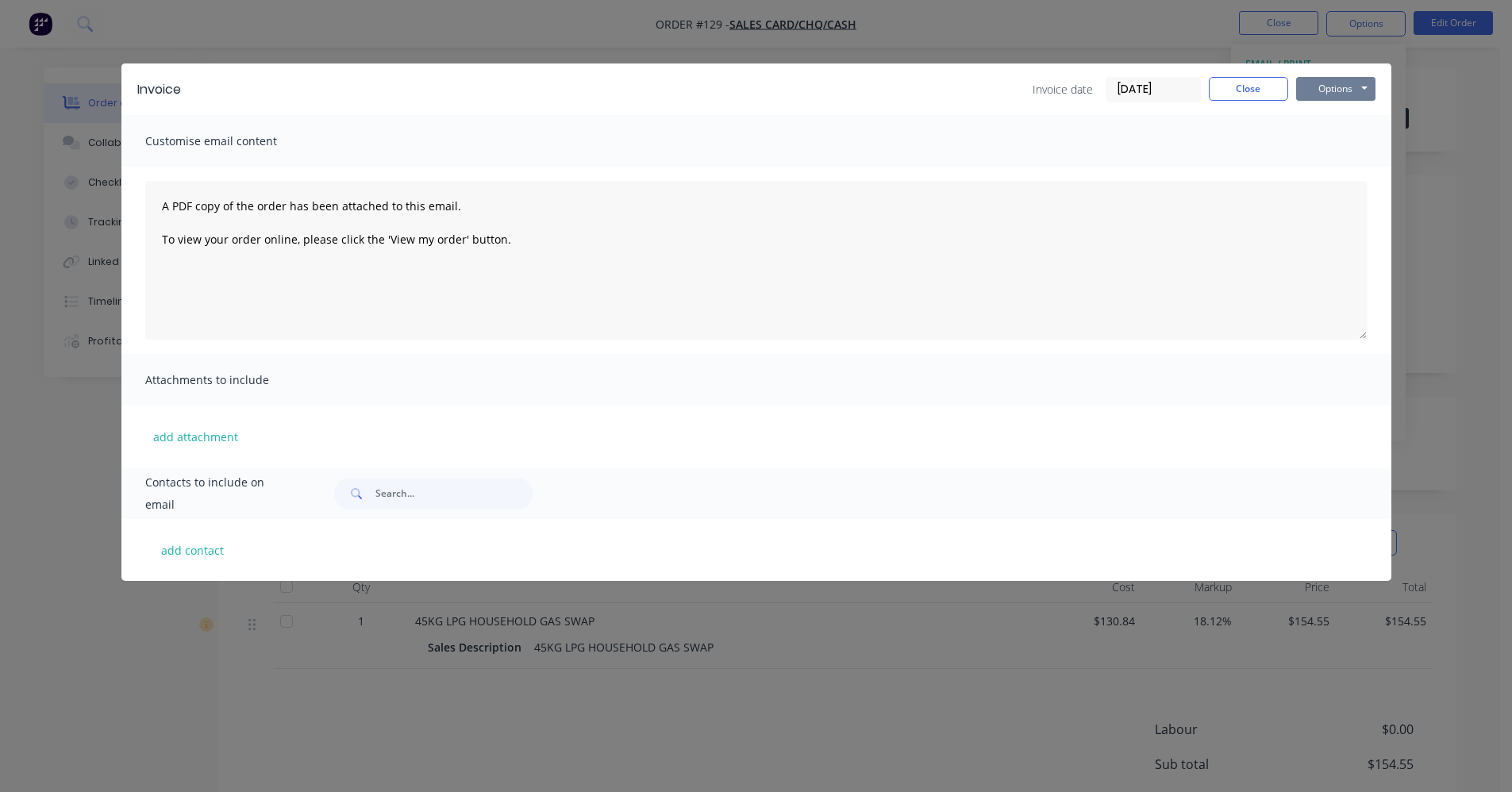
click at [1333, 87] on button "Options" at bounding box center [1336, 89] width 80 height 24
click at [1337, 142] on button "Print" at bounding box center [1347, 143] width 102 height 26
click at [1273, 89] on button "Close" at bounding box center [1249, 89] width 80 height 24
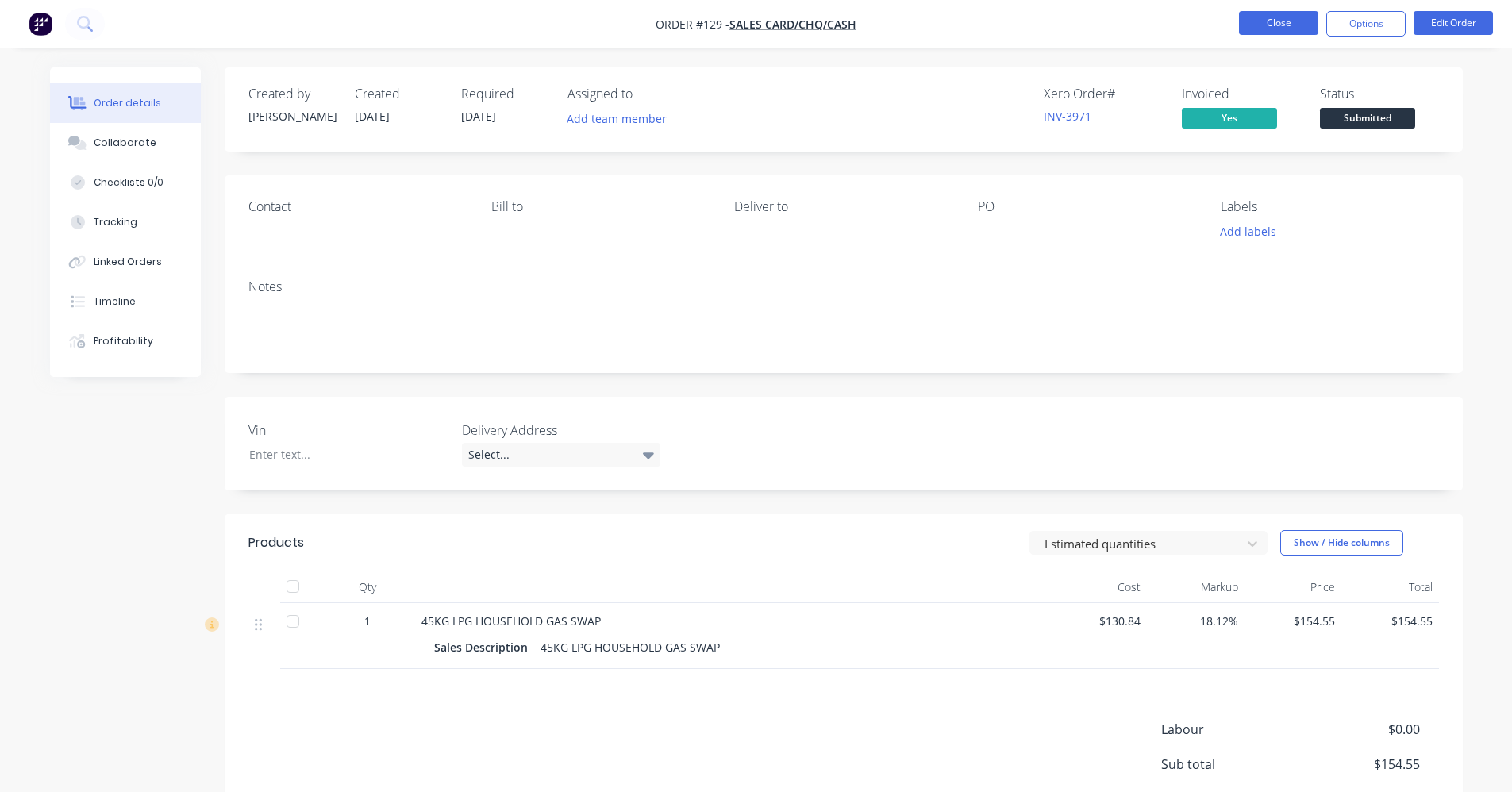
click at [1301, 29] on button "Close" at bounding box center [1279, 23] width 80 height 24
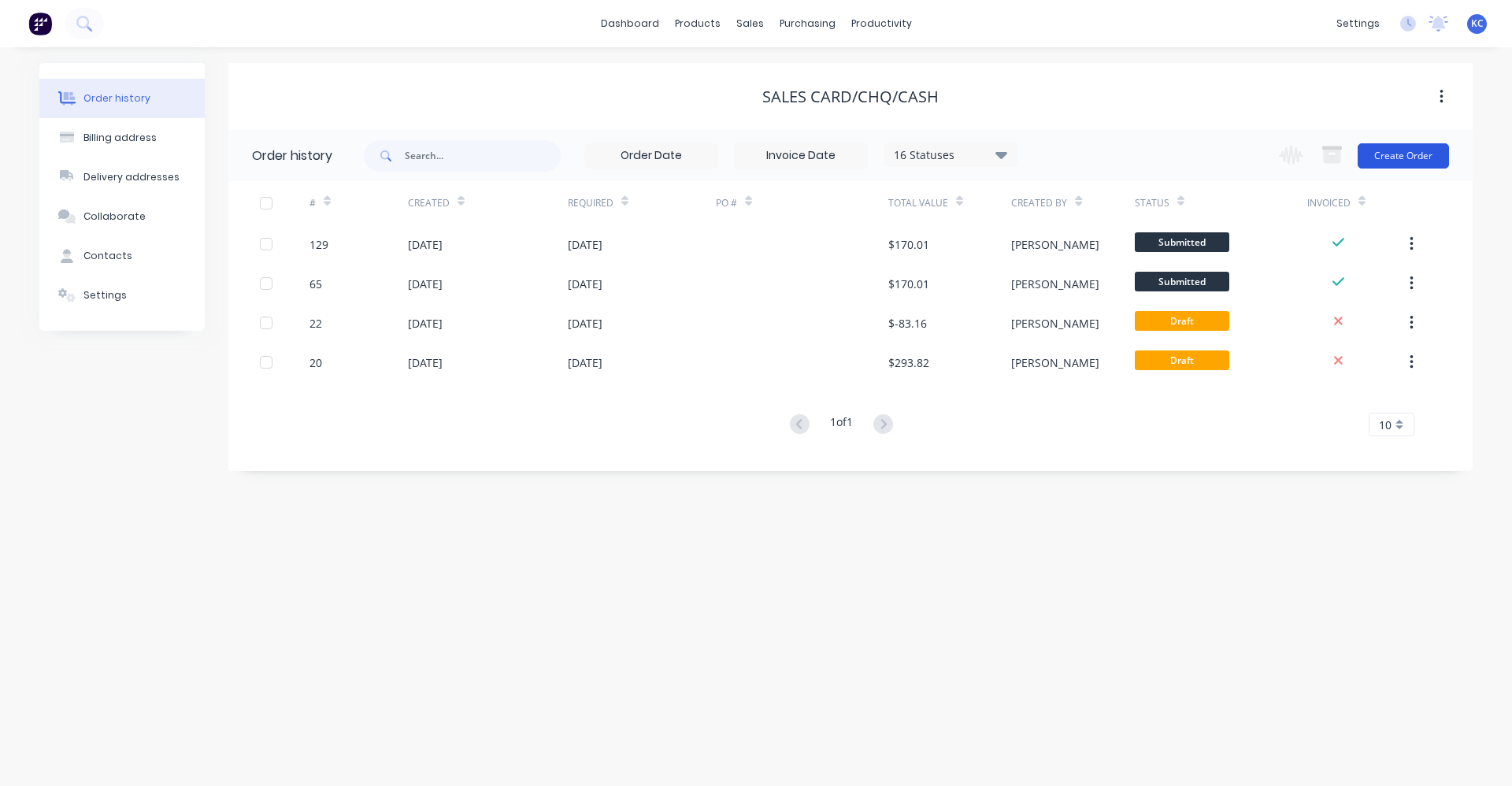
click at [1392, 160] on button "Create Order" at bounding box center [1403, 155] width 91 height 25
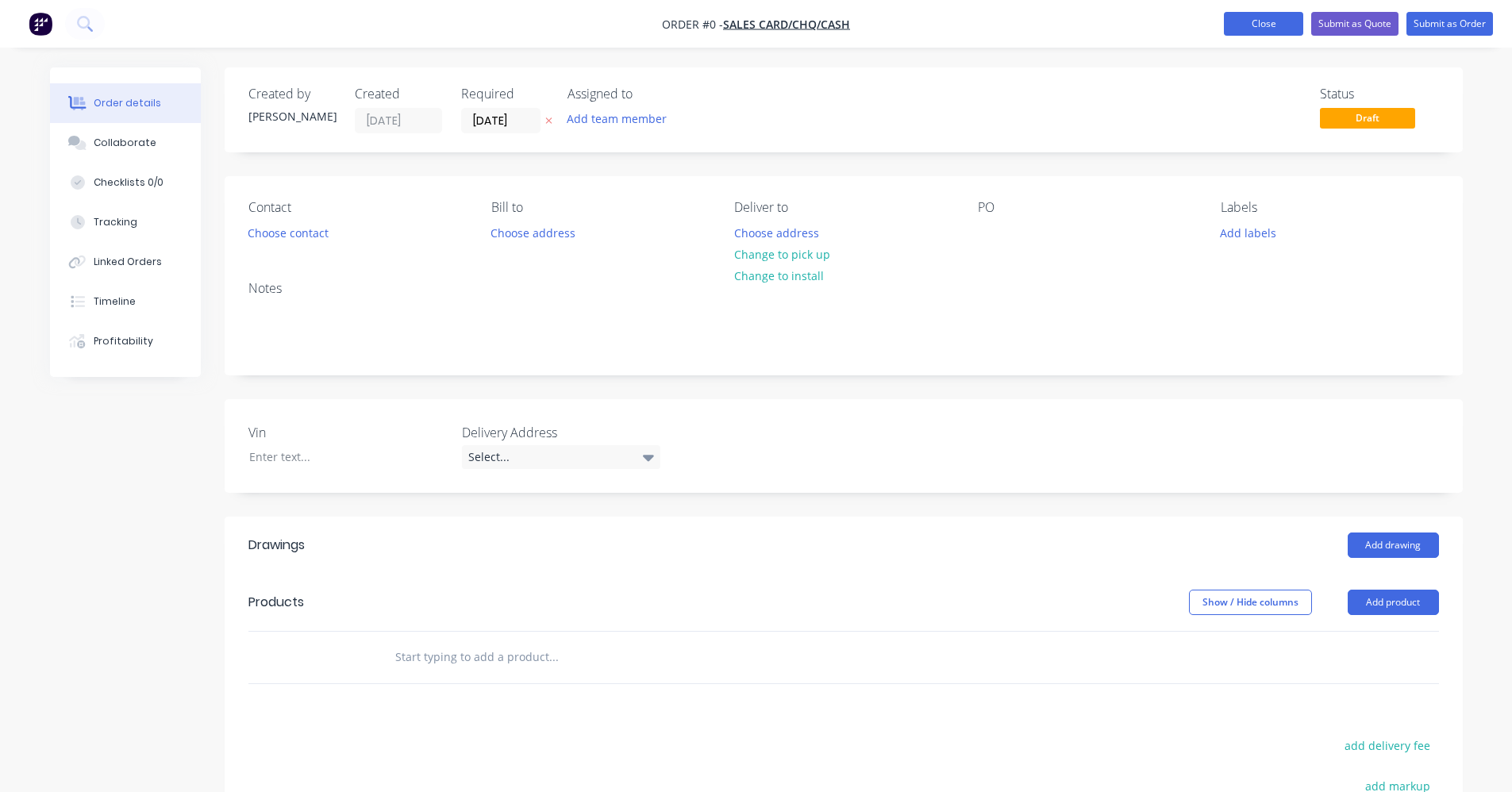
click at [1236, 33] on button "Close" at bounding box center [1264, 24] width 80 height 24
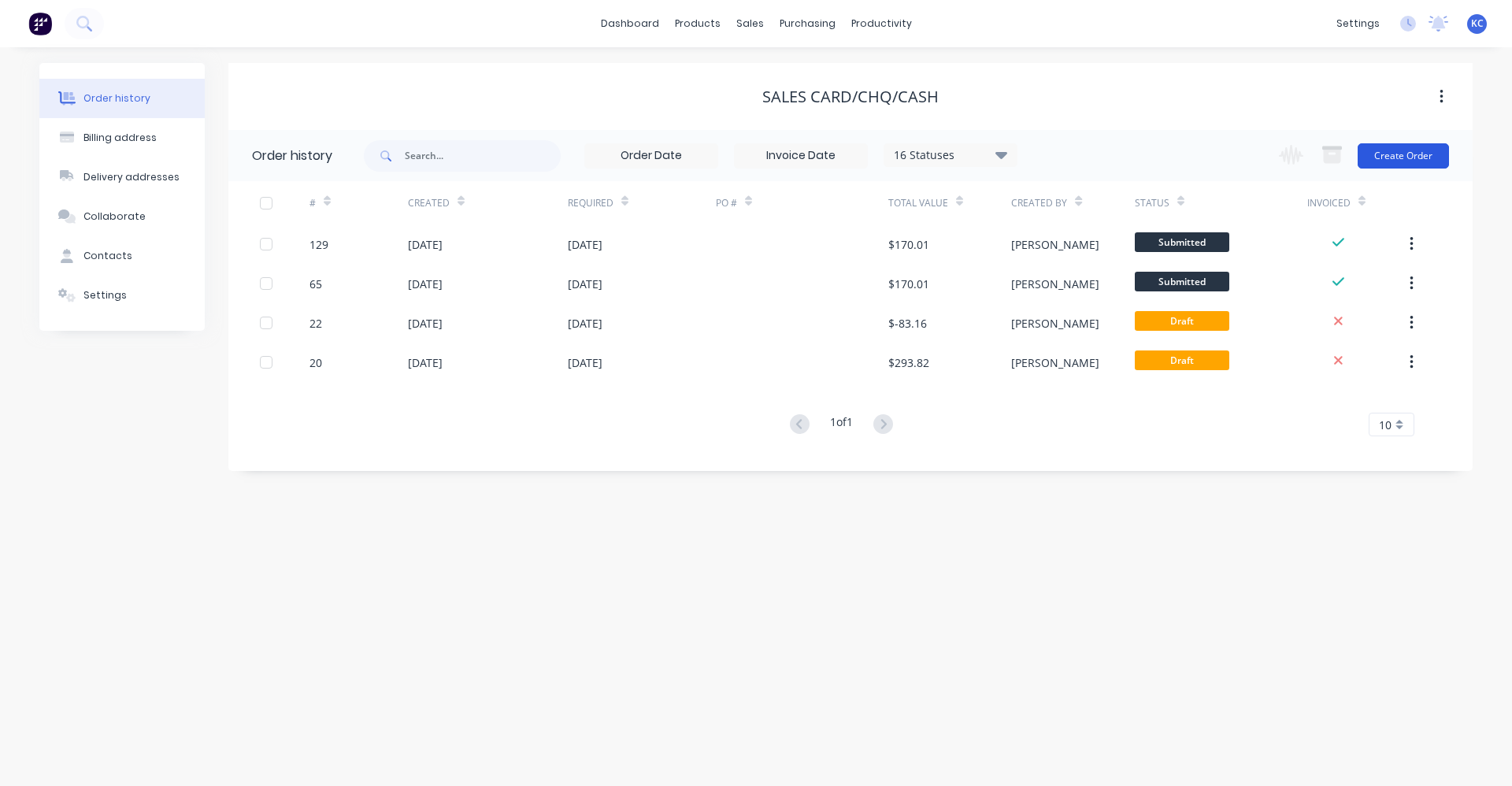
click at [1420, 150] on button "Create Order" at bounding box center [1403, 155] width 91 height 25
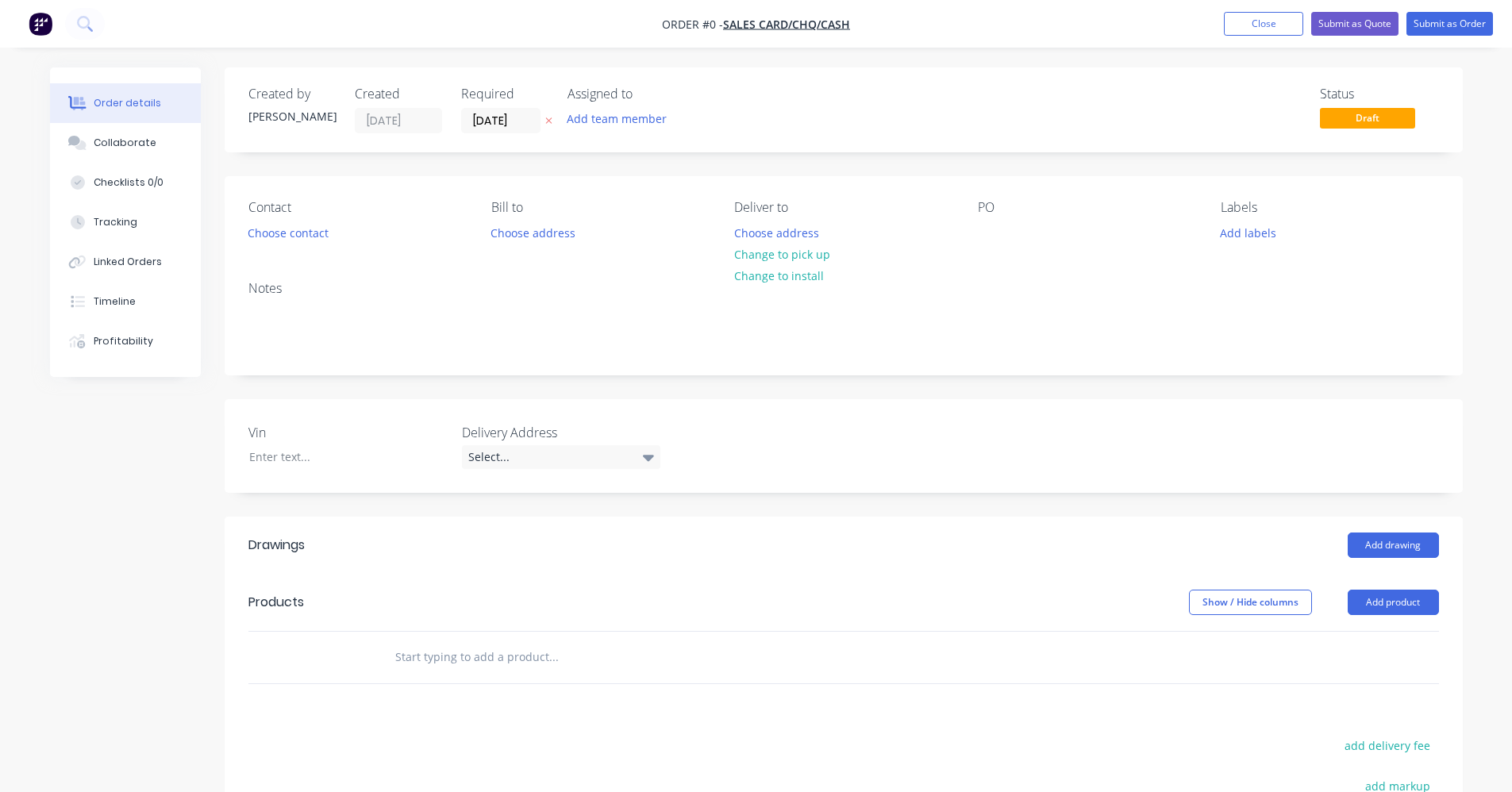
click at [504, 660] on input "text" at bounding box center [553, 657] width 317 height 32
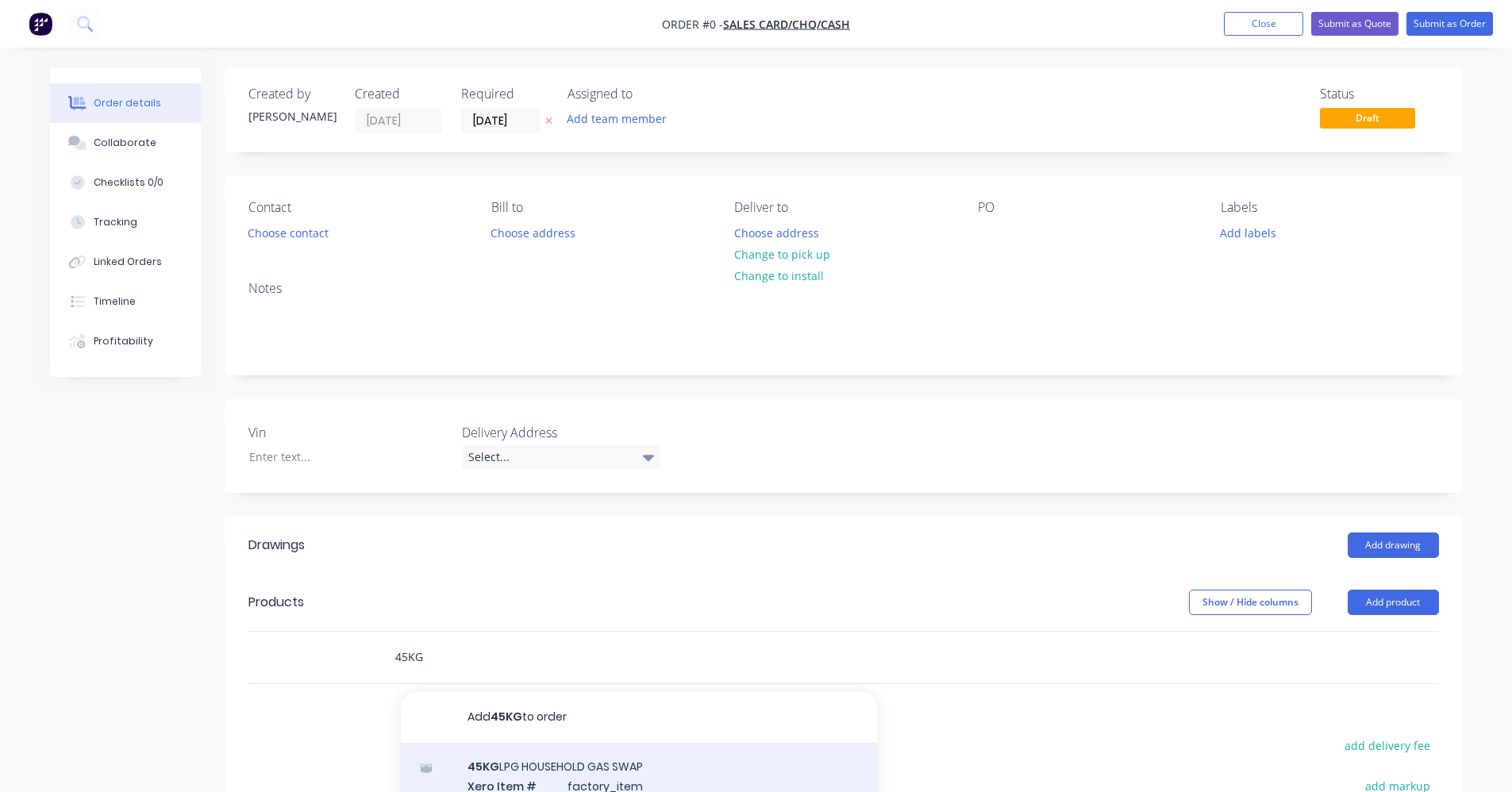
scroll to position [158, 0]
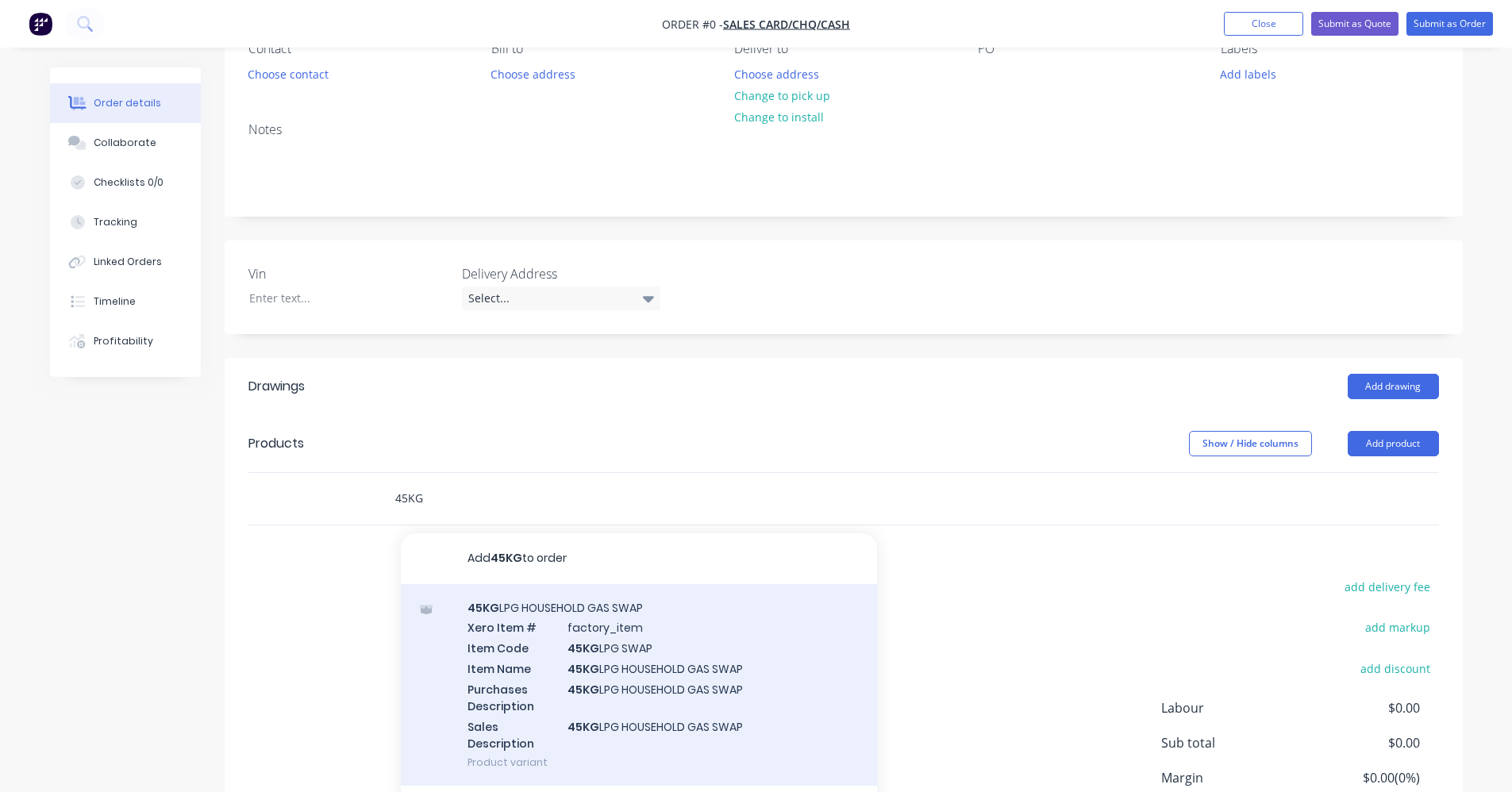
type input "45KG"
click at [637, 641] on div "45KG LPG HOUSEHOLD GAS SWAP Xero Item # factory_item Item Code 45KG LPG SWAP It…" at bounding box center [639, 684] width 476 height 202
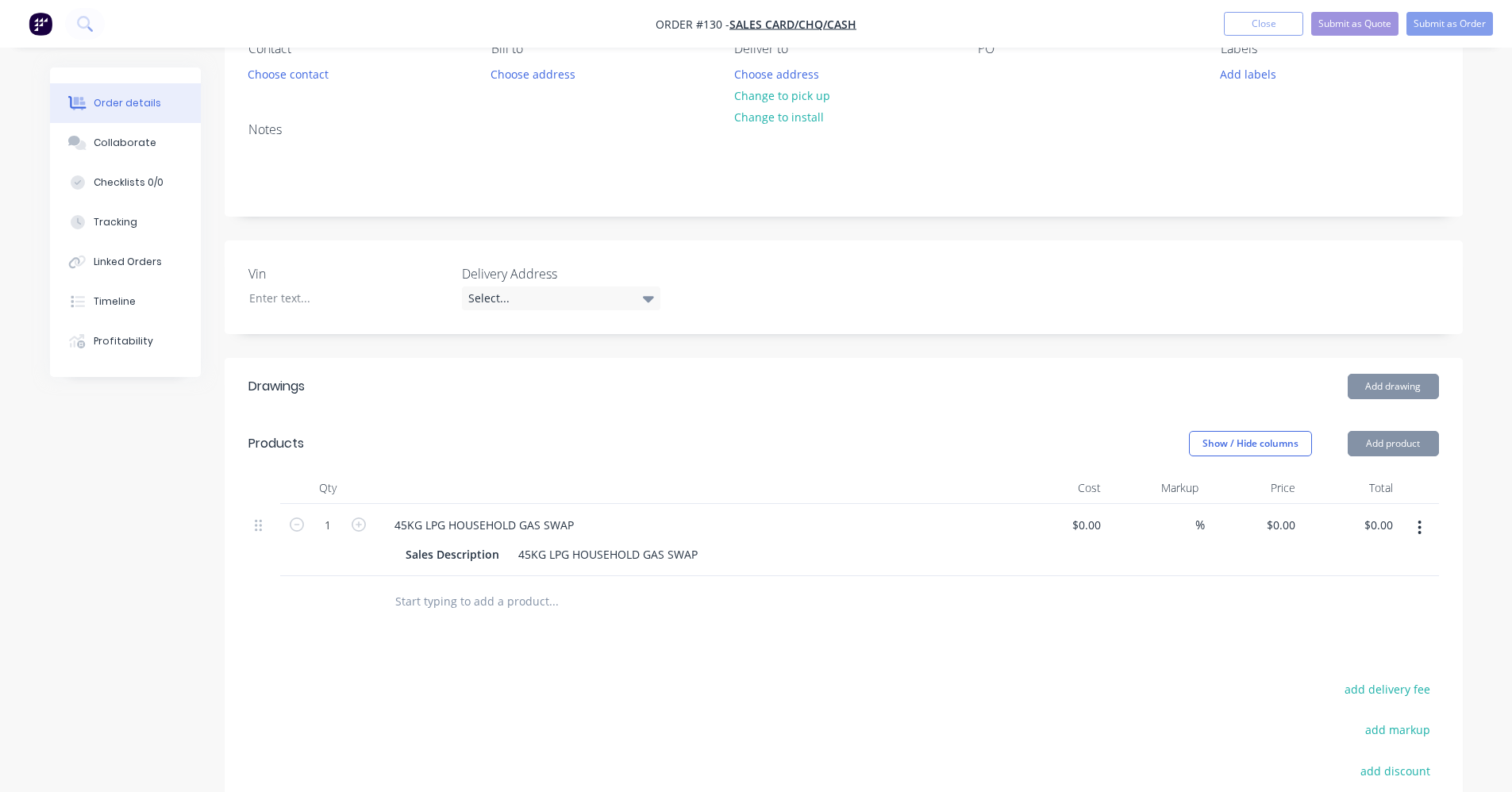
type input "$130.84"
type input "22.33"
type input "$160.0548"
type input "$160.05"
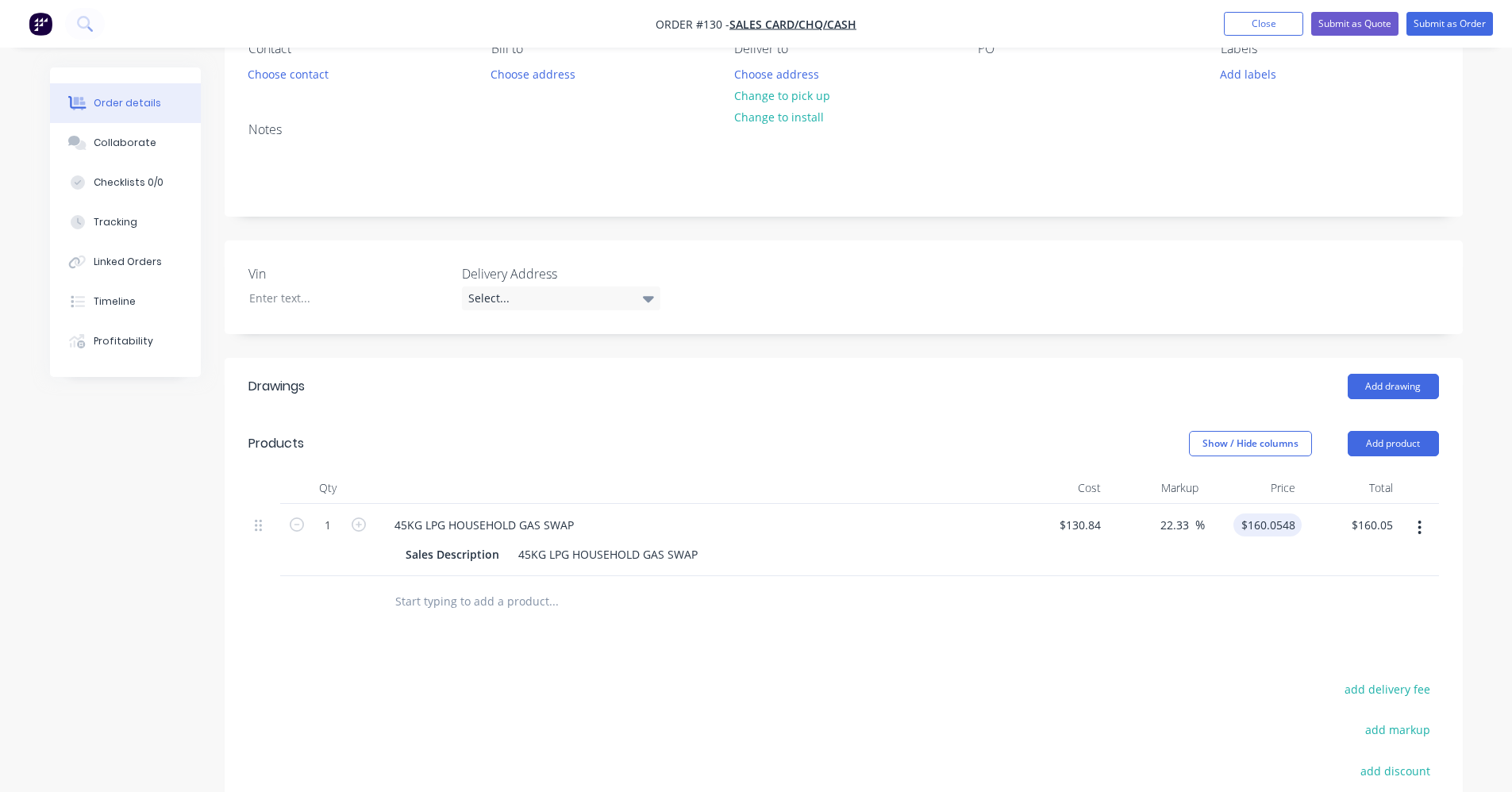
click at [1272, 529] on input "$160.0548" at bounding box center [1271, 524] width 62 height 23
type input "154.55"
type input "18.12"
type input "$154.55"
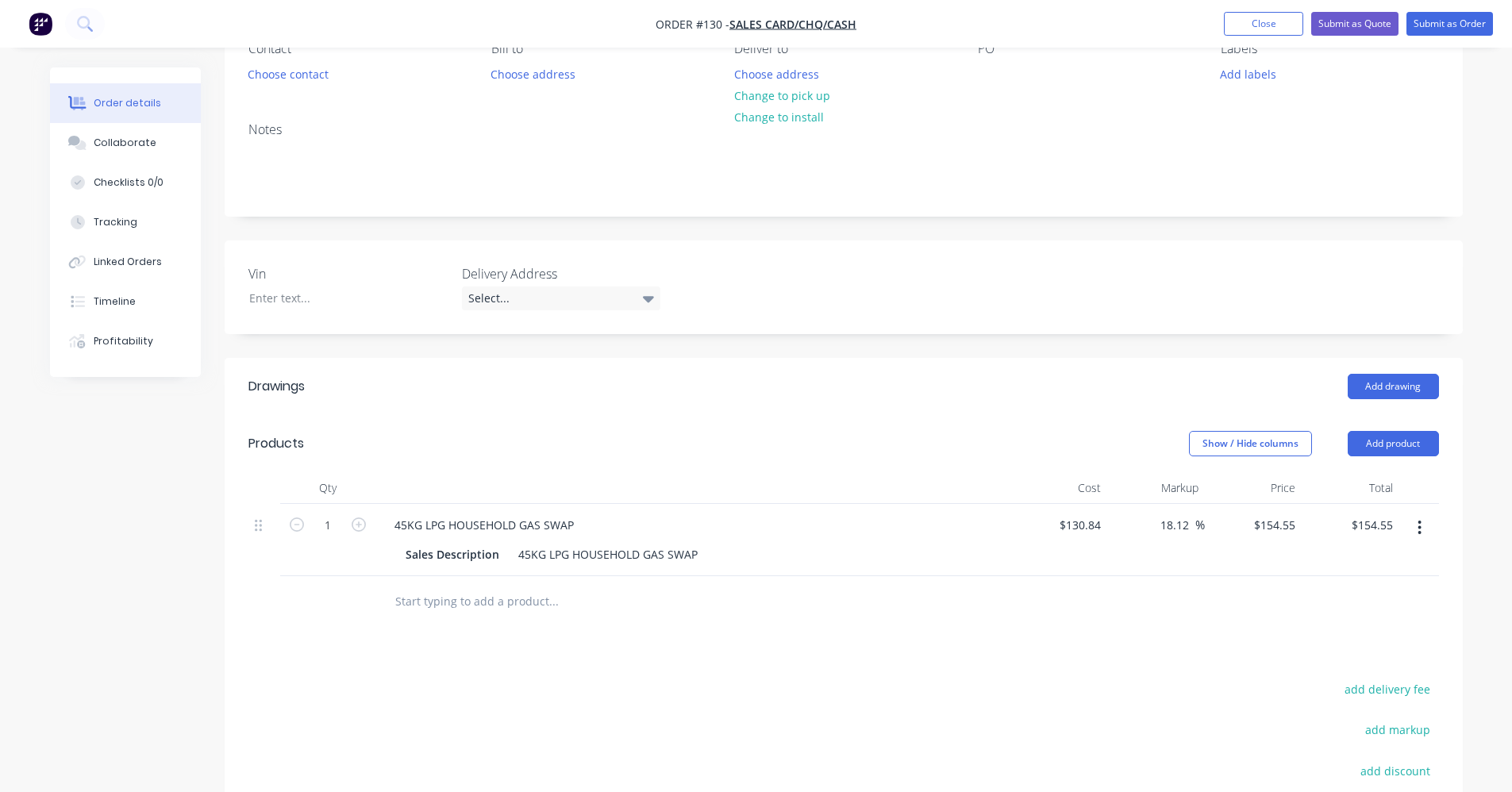
click at [1130, 619] on div at bounding box center [843, 602] width 1190 height 52
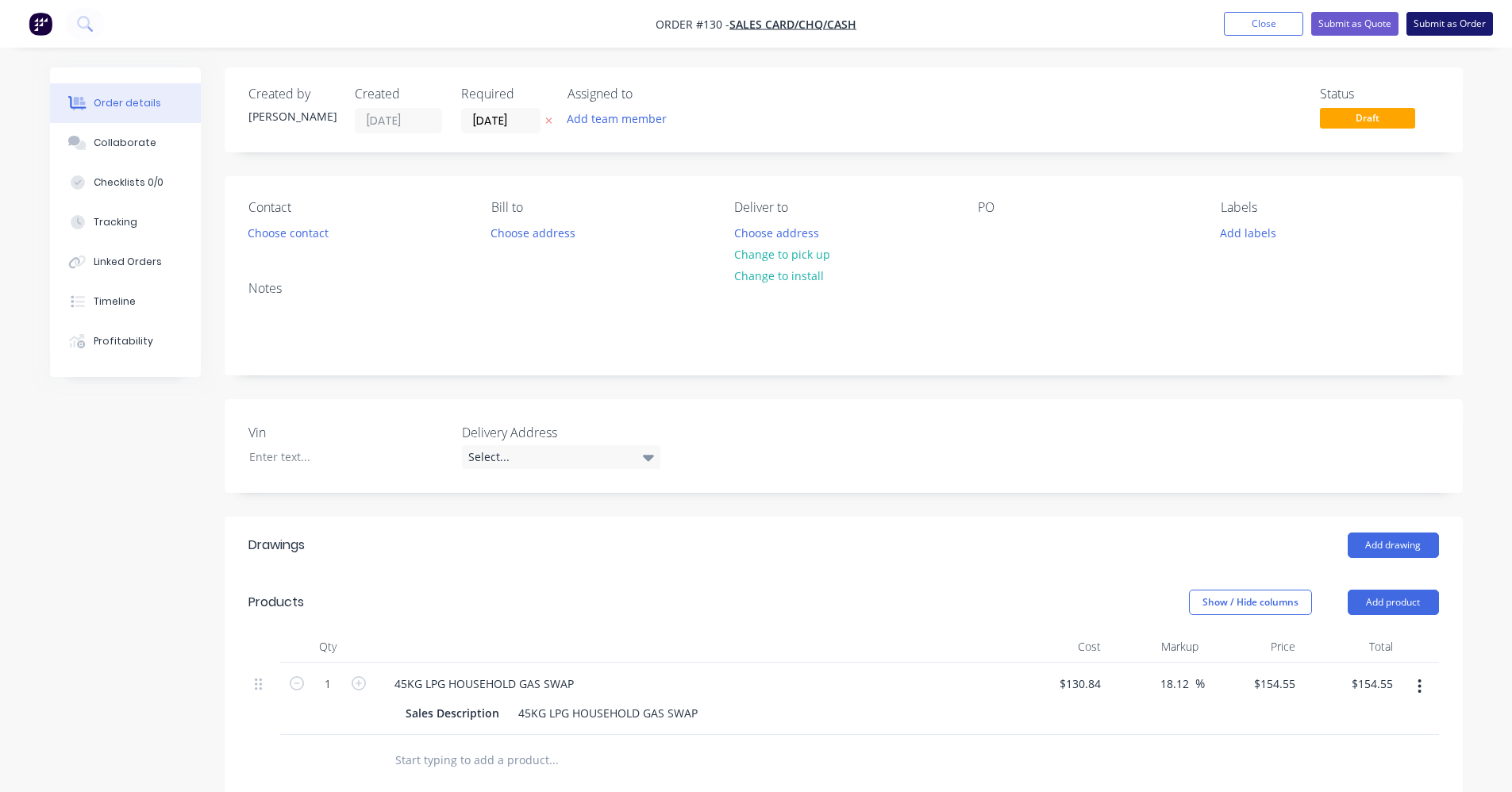
click at [1428, 21] on button "Submit as Order" at bounding box center [1449, 24] width 87 height 24
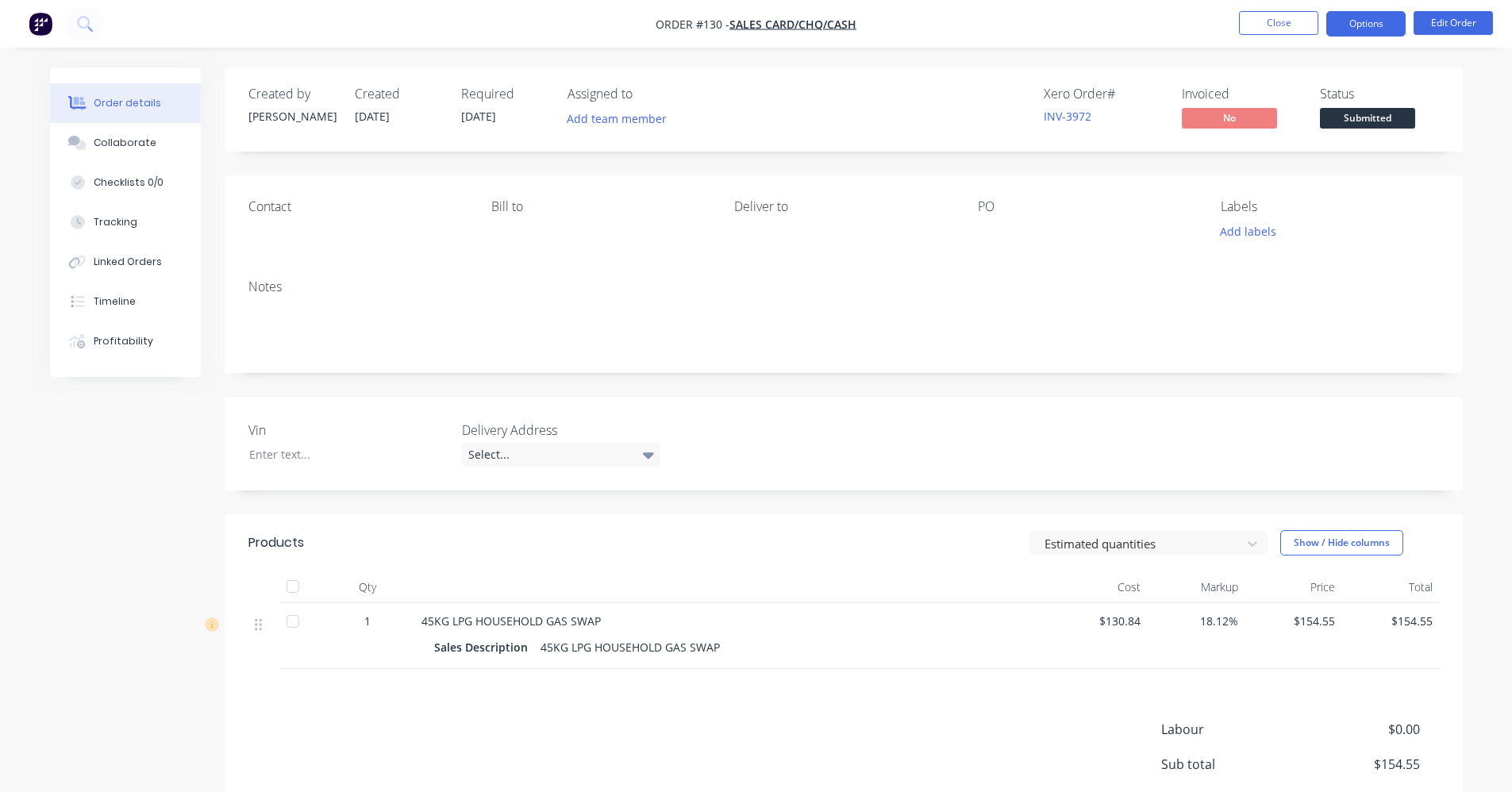
click at [1387, 20] on button "Options" at bounding box center [1365, 23] width 80 height 25
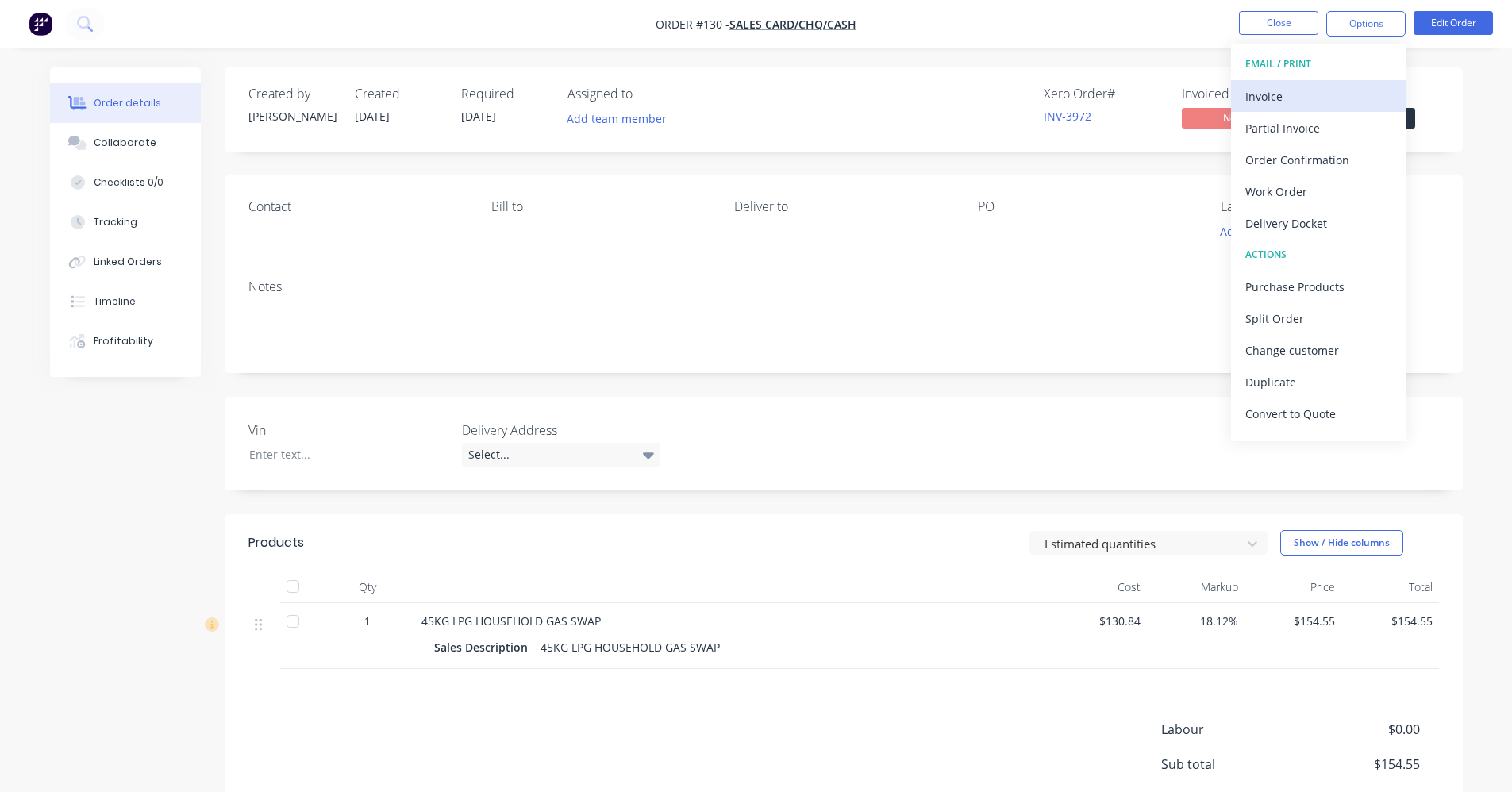
click at [1359, 92] on div "Invoice" at bounding box center [1318, 96] width 146 height 23
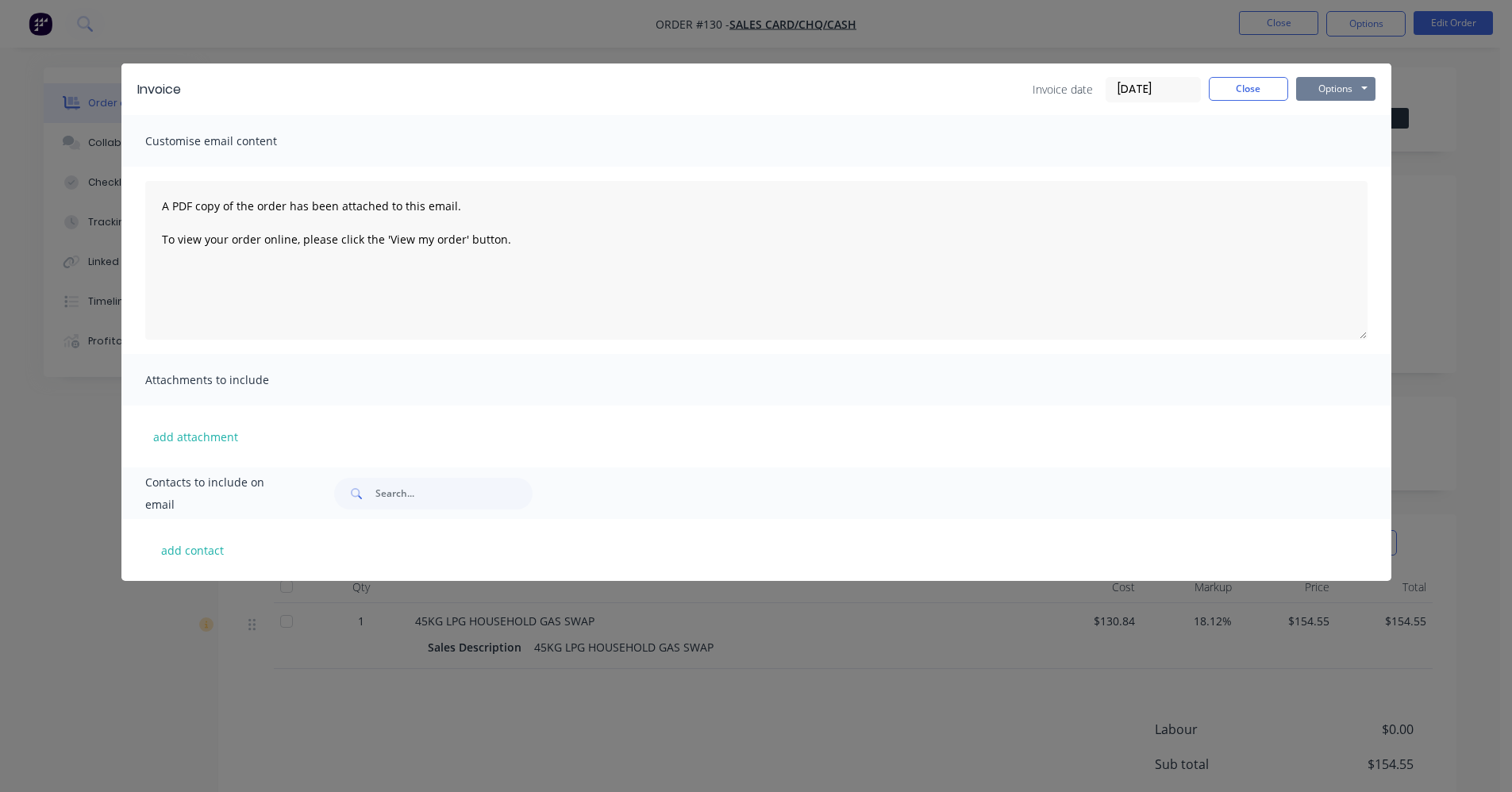
click at [1331, 88] on button "Options" at bounding box center [1336, 89] width 80 height 24
click at [1342, 142] on button "Print" at bounding box center [1347, 143] width 102 height 26
click at [1240, 84] on button "Close" at bounding box center [1249, 89] width 80 height 24
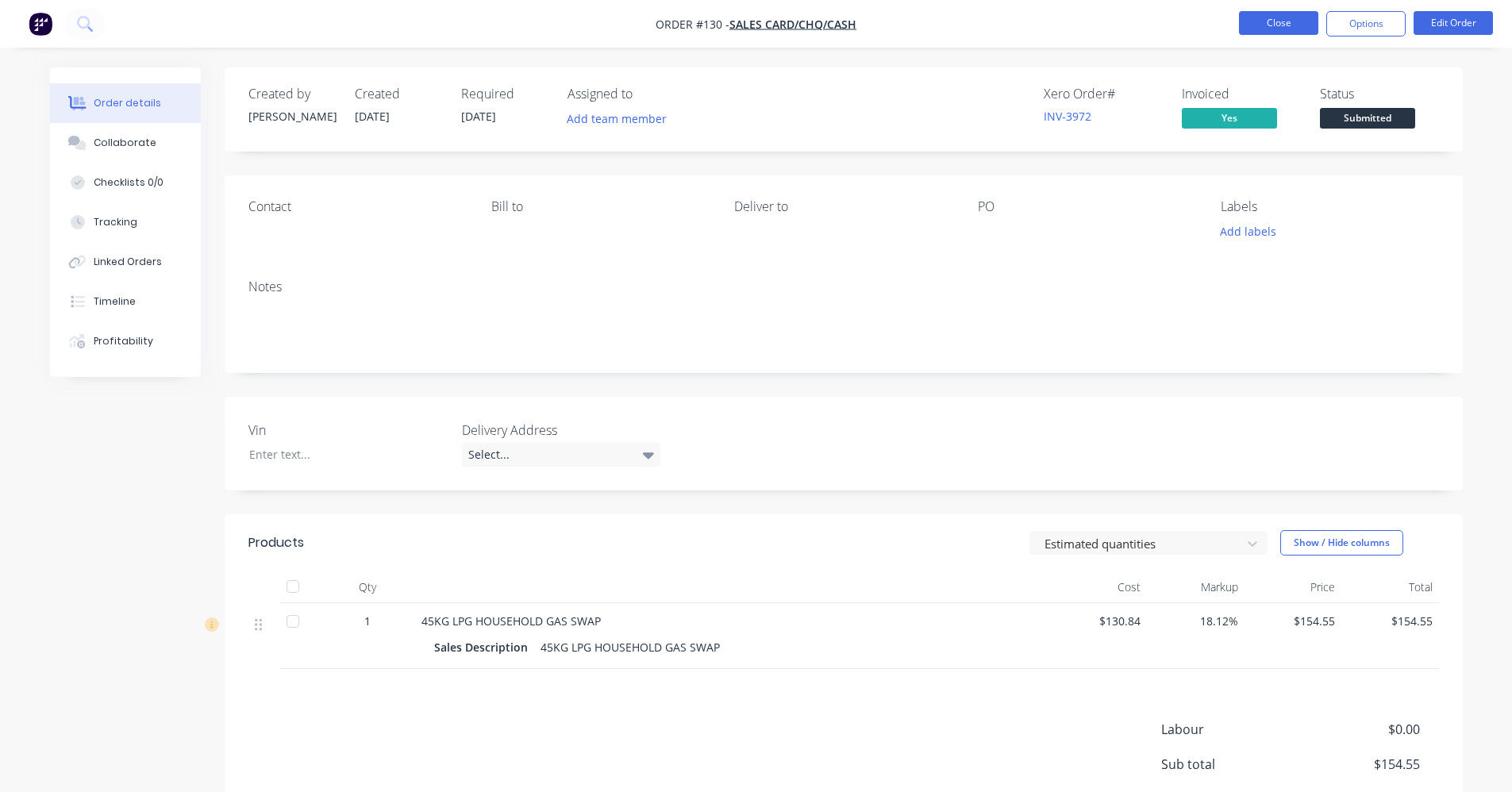
click at [1256, 25] on button "Close" at bounding box center [1279, 23] width 80 height 24
